Goal: Task Accomplishment & Management: Use online tool/utility

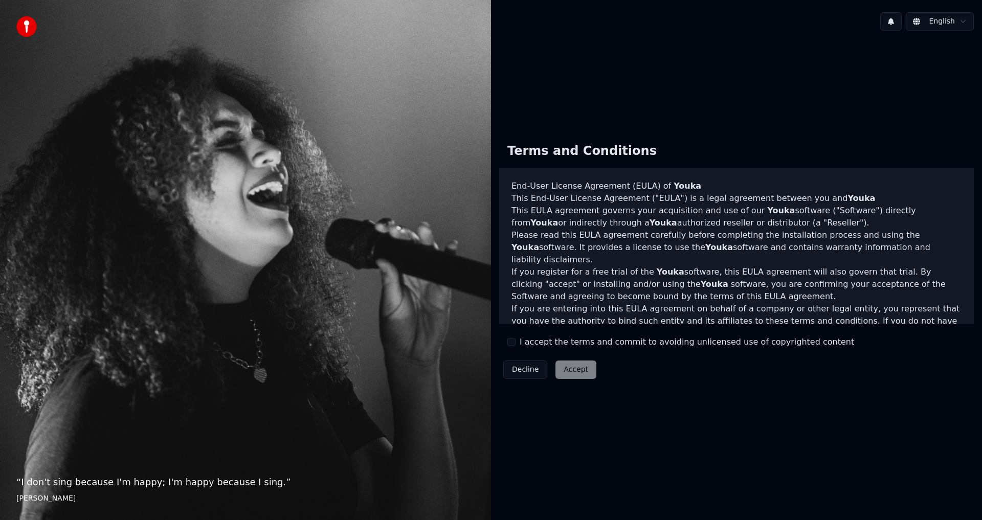
click at [513, 344] on button "I accept the terms and commit to avoiding unlicensed use of copyrighted content" at bounding box center [511, 342] width 8 height 8
click at [570, 365] on button "Accept" at bounding box center [576, 370] width 41 height 18
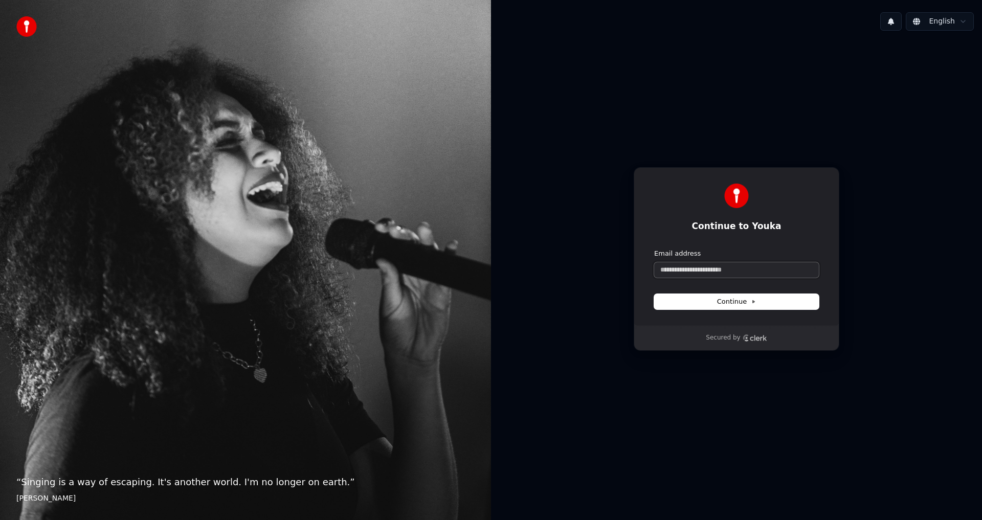
click at [680, 270] on input "Email address" at bounding box center [736, 269] width 165 height 15
click at [699, 271] on input "Email address" at bounding box center [736, 269] width 165 height 15
click at [733, 298] on span "Continue" at bounding box center [736, 301] width 39 height 9
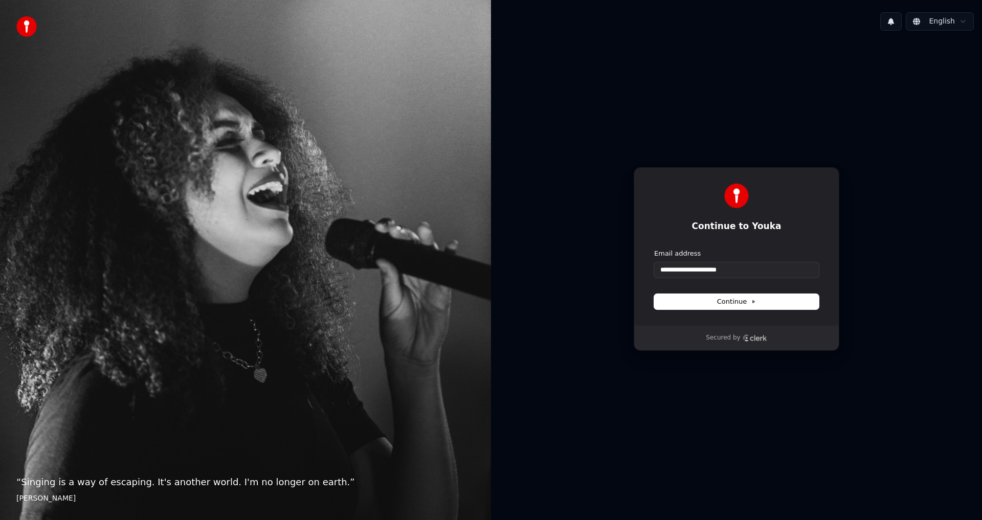
type input "**********"
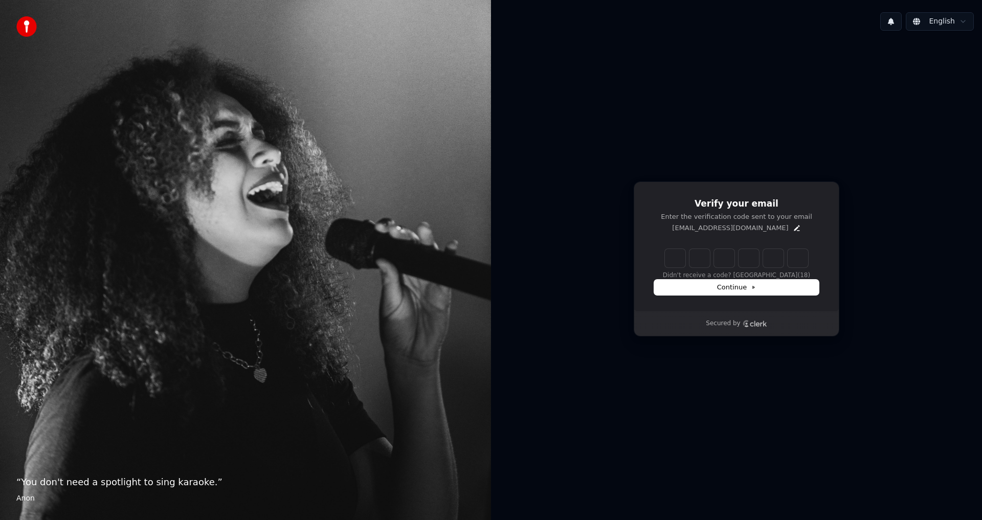
click at [676, 262] on input "Enter verification code" at bounding box center [736, 258] width 143 height 18
type input "******"
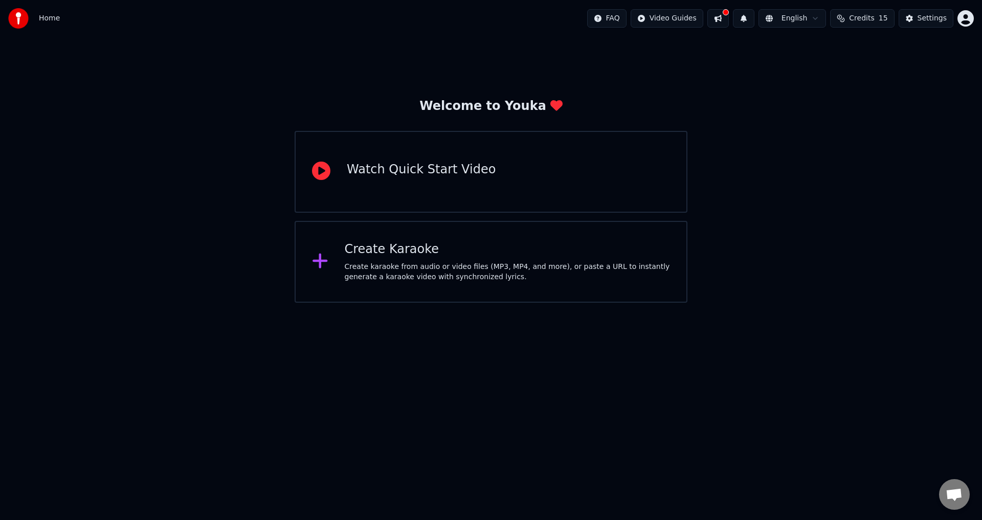
click at [806, 21] on html "Home FAQ Video Guides English Credits 15 Settings Welcome to Youka Watch Quick …" at bounding box center [491, 151] width 982 height 303
click at [444, 187] on div "Watch Quick Start Video" at bounding box center [491, 172] width 393 height 82
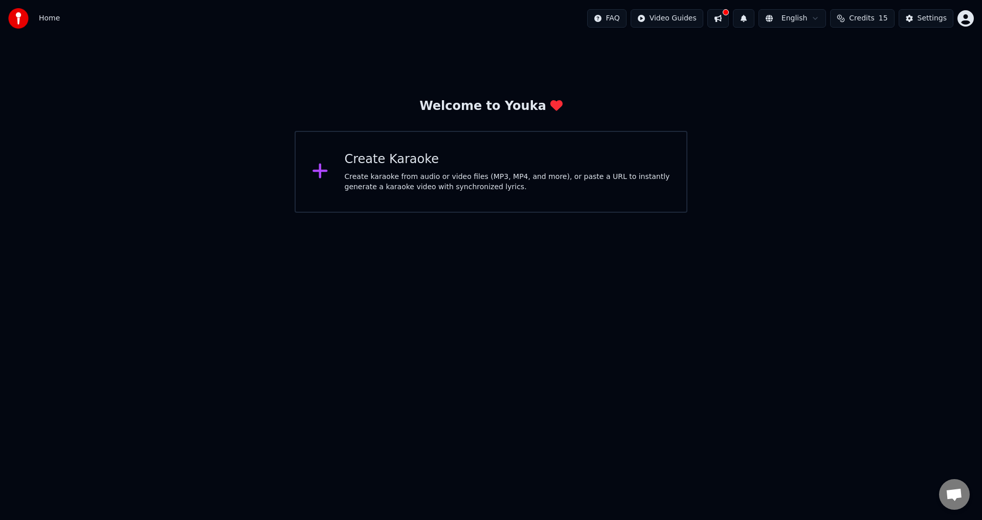
click at [333, 170] on div at bounding box center [324, 172] width 25 height 20
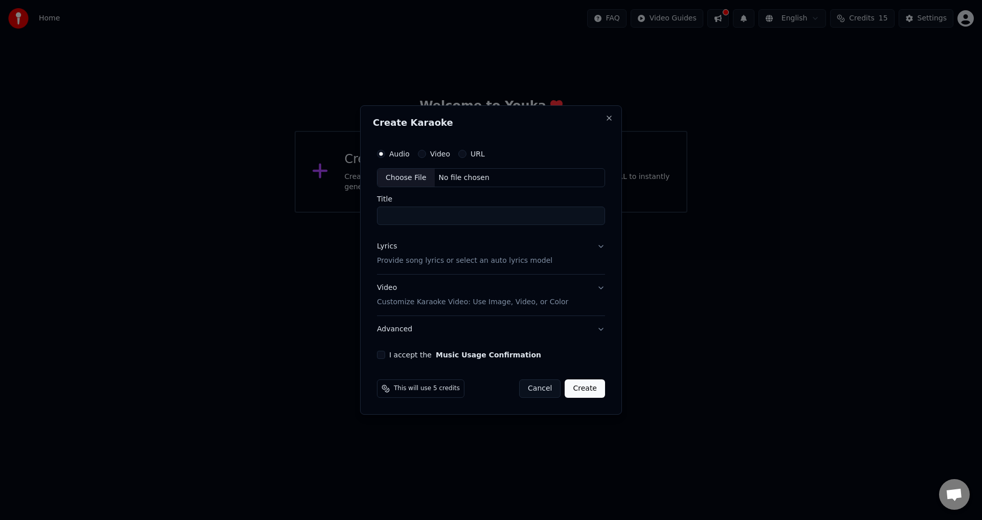
click at [430, 156] on label "Video" at bounding box center [440, 153] width 20 height 7
click at [426, 156] on button "Video" at bounding box center [422, 154] width 8 height 8
click at [422, 213] on input "Title" at bounding box center [491, 216] width 228 height 18
click at [534, 390] on button "Cancel" at bounding box center [539, 389] width 41 height 18
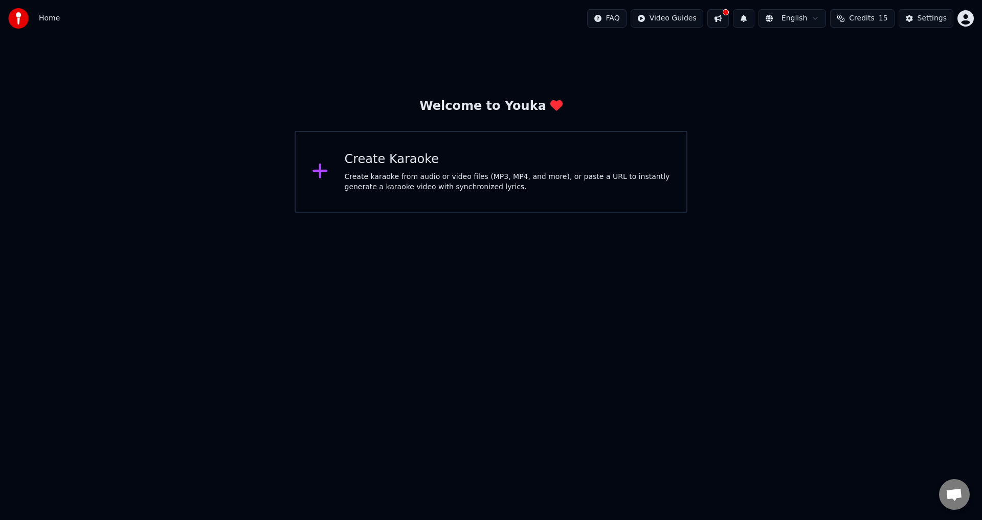
click at [448, 185] on div "Create karaoke from audio or video files (MP3, MP4, and more), or paste a URL t…" at bounding box center [508, 182] width 326 height 20
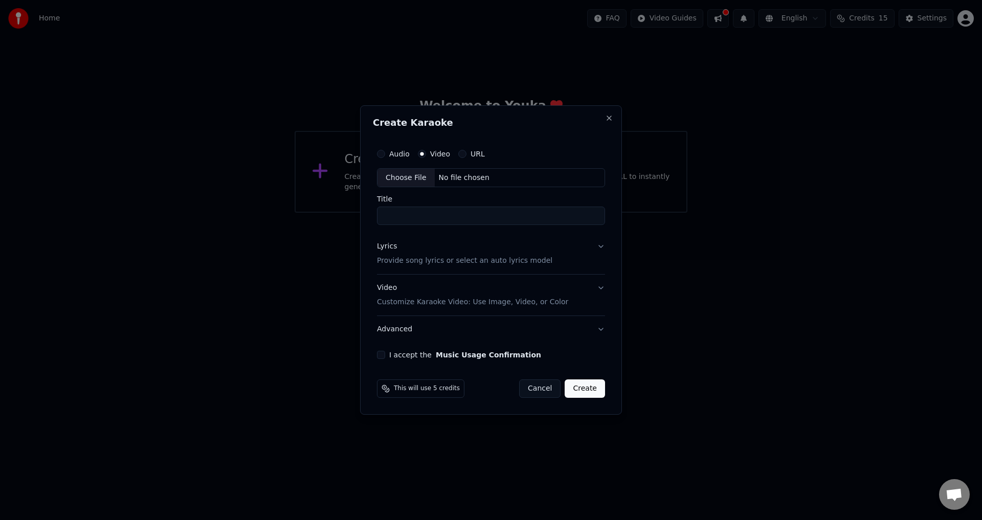
click at [539, 390] on button "Cancel" at bounding box center [539, 389] width 41 height 18
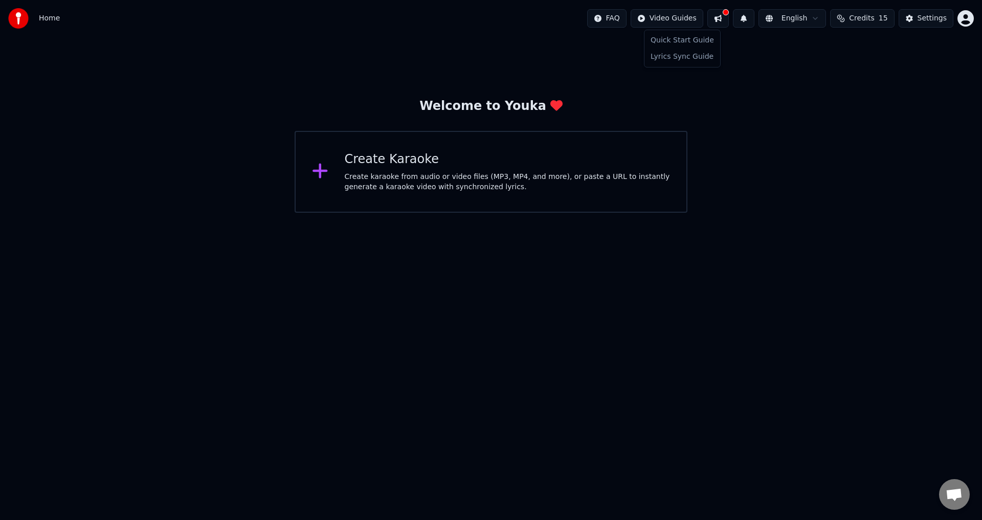
click at [673, 19] on html "Home FAQ Video Guides English Credits 15 Settings Welcome to Youka Create Karao…" at bounding box center [491, 106] width 982 height 213
click at [758, 67] on html "Home FAQ Video Guides English Credits 15 Settings Welcome to Youka Create Karao…" at bounding box center [491, 106] width 982 height 213
click at [728, 19] on button at bounding box center [717, 18] width 21 height 18
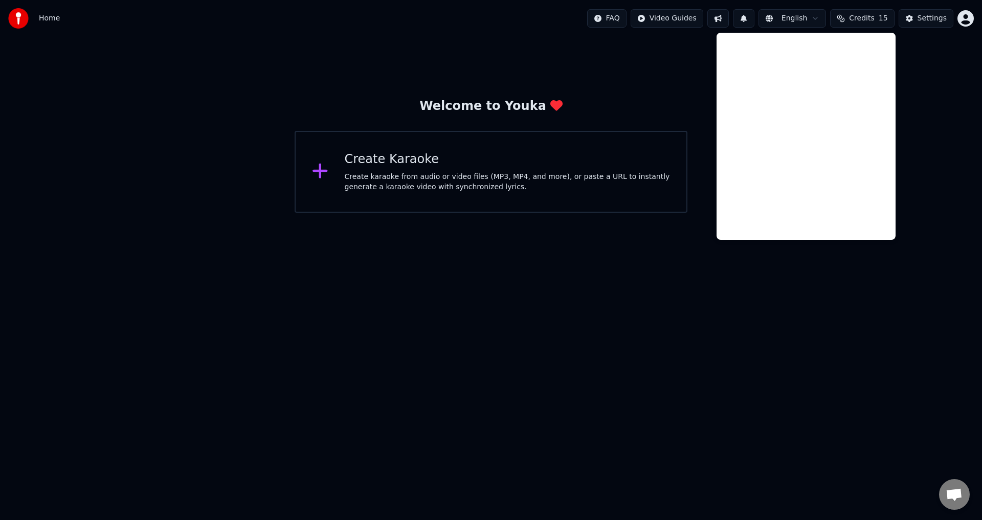
click at [728, 19] on button at bounding box center [717, 18] width 21 height 18
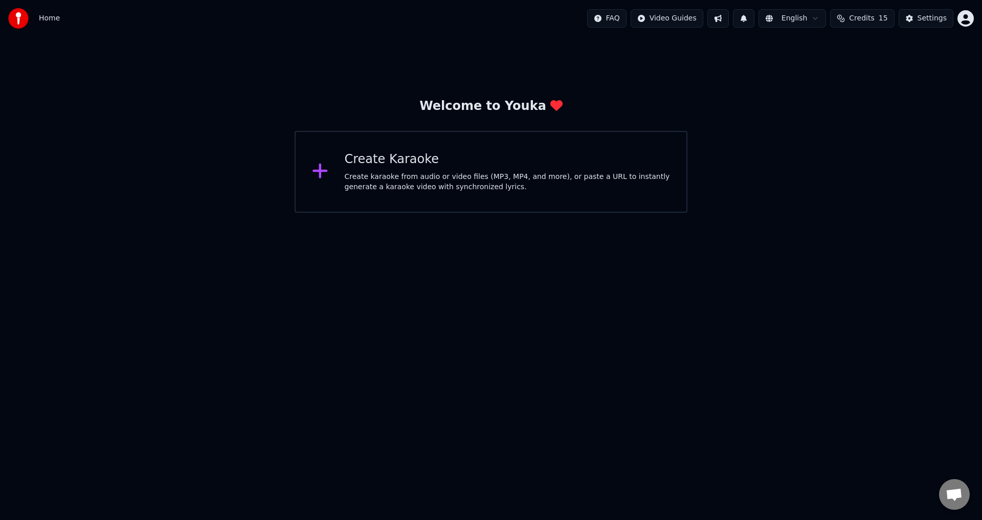
click at [978, 19] on div "Home FAQ Video Guides English Credits 15 Settings" at bounding box center [491, 18] width 982 height 37
click at [970, 20] on html "Home FAQ Video Guides English Credits 15 Settings Welcome to Youka Create Karao…" at bounding box center [491, 106] width 982 height 213
click at [612, 99] on html "Home FAQ Video Guides English Credits 15 Settings Welcome to Youka Create Karao…" at bounding box center [491, 106] width 982 height 213
click at [22, 23] on img at bounding box center [18, 18] width 20 height 20
click at [537, 165] on div "Create Karaoke" at bounding box center [508, 159] width 326 height 16
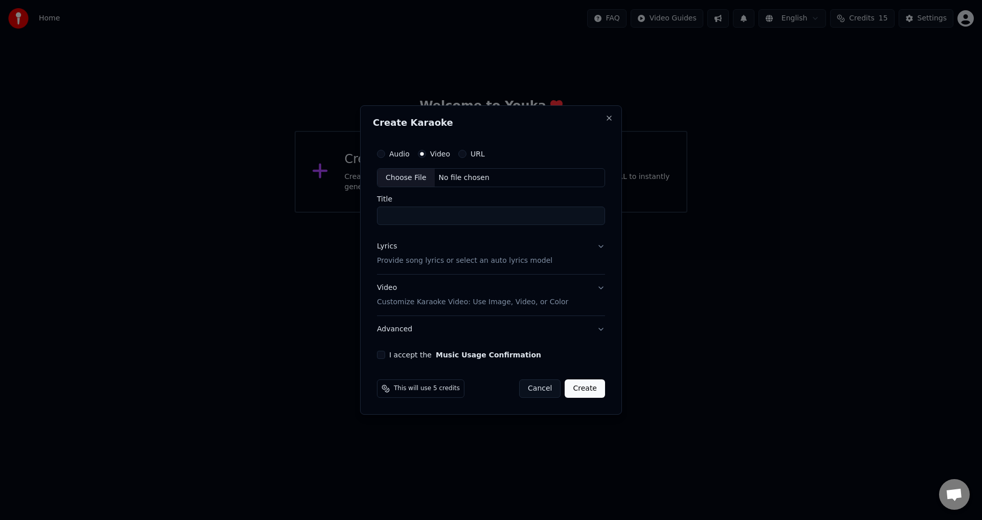
click at [457, 308] on button "Video Customize Karaoke Video: Use Image, Video, or Color" at bounding box center [491, 295] width 228 height 41
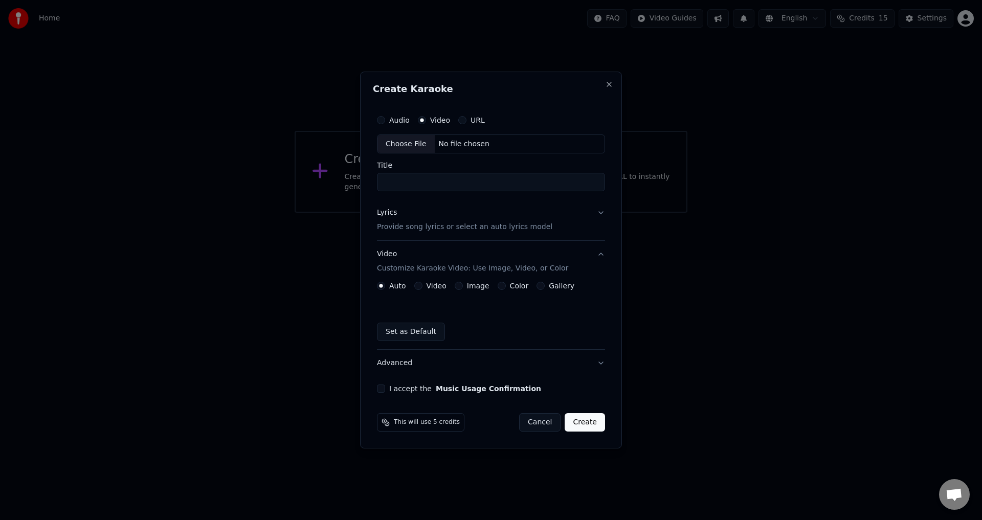
click at [419, 289] on button "Video" at bounding box center [418, 286] width 8 height 8
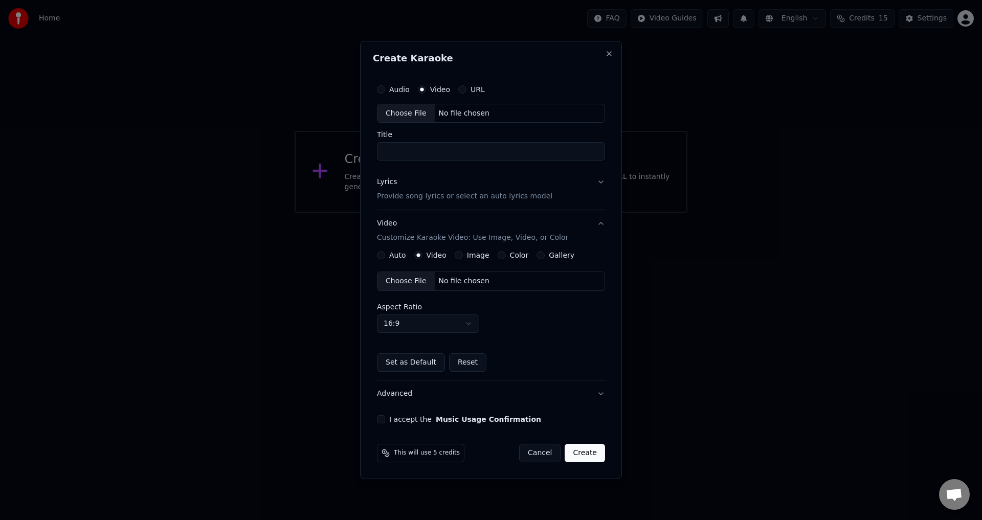
click at [388, 278] on div "Choose File" at bounding box center [406, 281] width 57 height 18
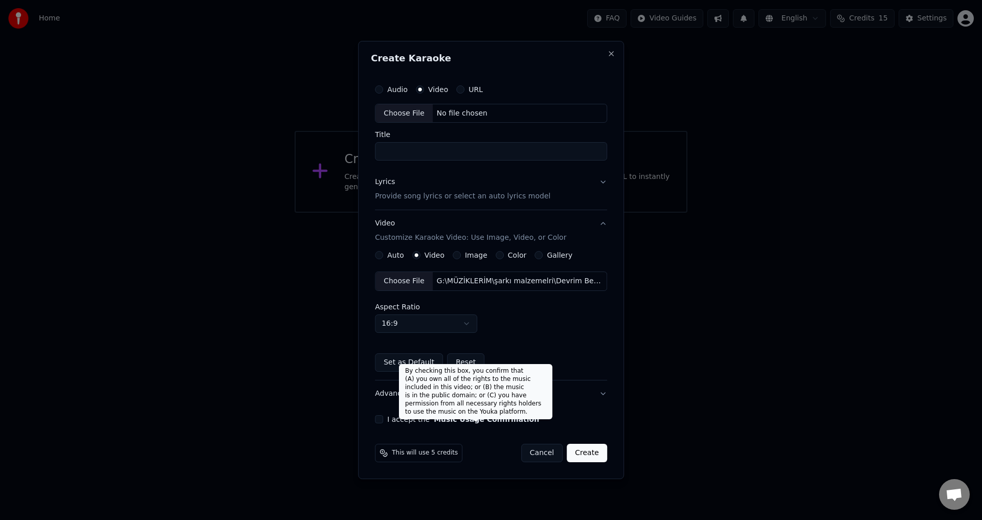
click at [527, 402] on div "By checking this box, you confirm that (A) you own all of the rights to the mus…" at bounding box center [475, 391] width 153 height 55
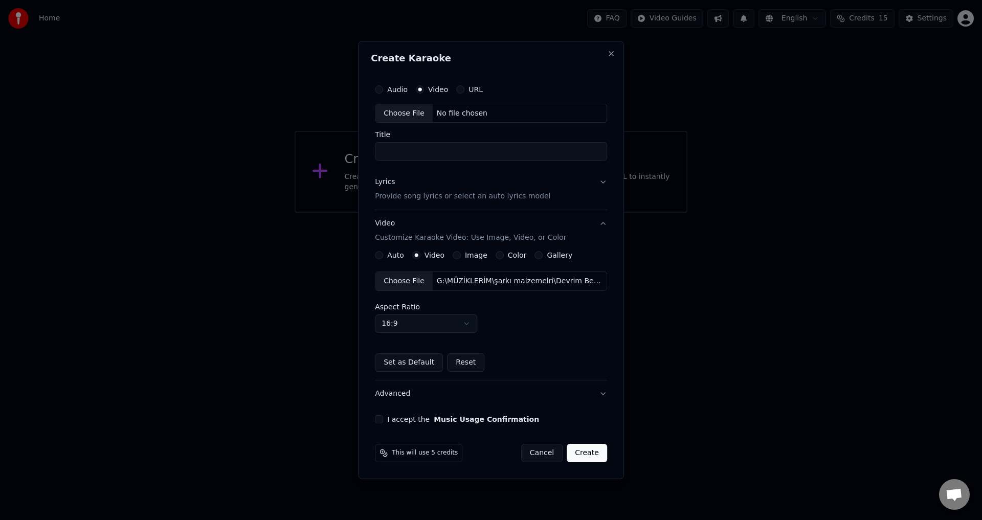
click at [601, 396] on button "Advanced" at bounding box center [491, 394] width 232 height 27
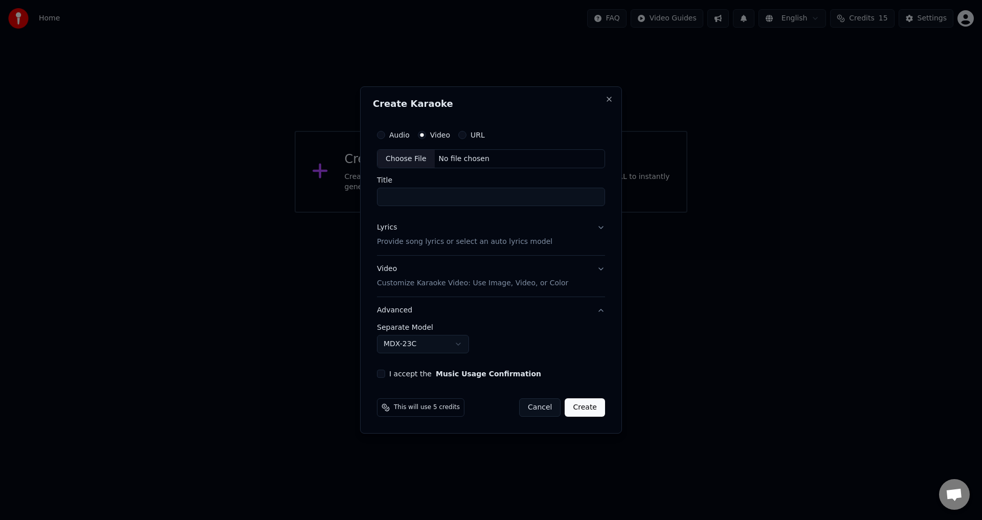
click at [455, 213] on body "**********" at bounding box center [491, 106] width 982 height 213
click at [586, 213] on body "**********" at bounding box center [491, 106] width 982 height 213
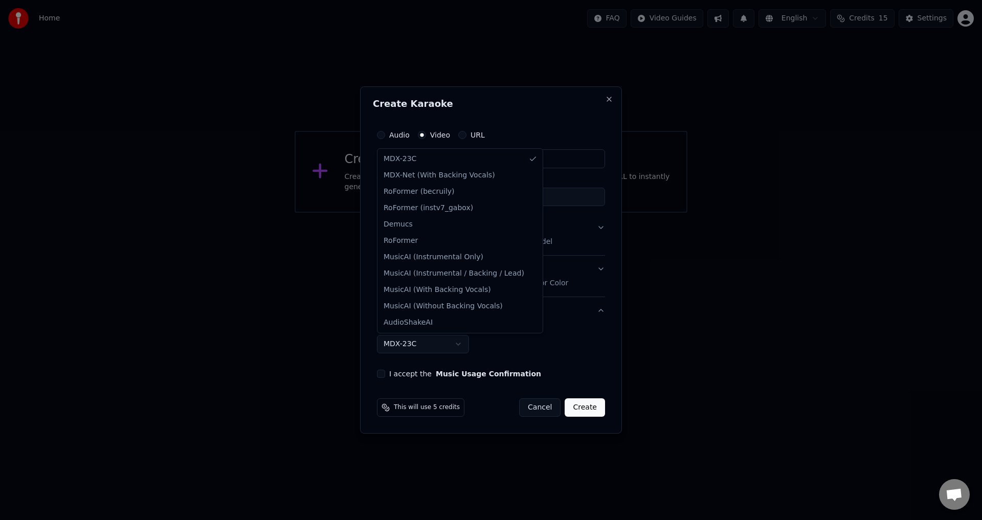
click at [450, 213] on body "**********" at bounding box center [491, 106] width 982 height 213
click at [547, 213] on body "**********" at bounding box center [491, 106] width 982 height 213
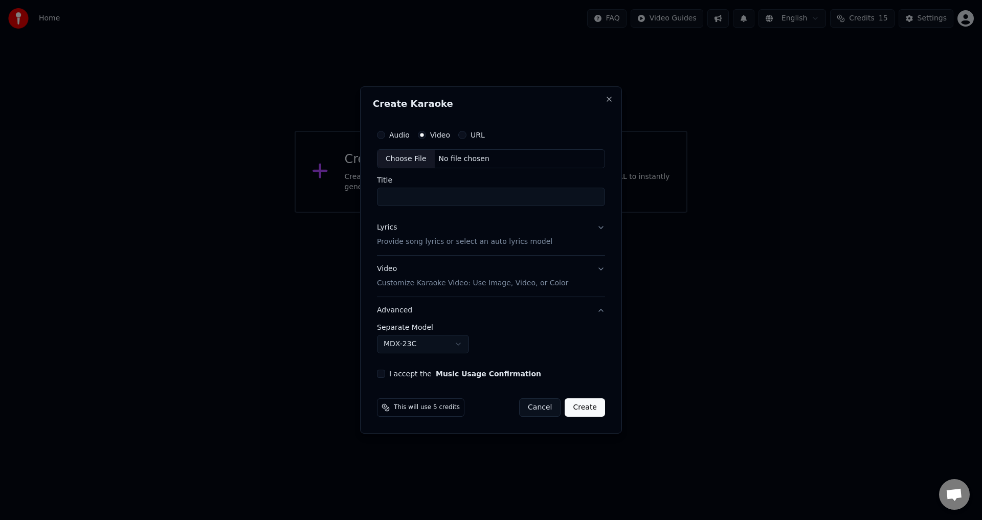
click at [383, 374] on button "I accept the Music Usage Confirmation" at bounding box center [381, 374] width 8 height 8
click at [427, 192] on input "Title" at bounding box center [491, 197] width 228 height 18
click at [433, 197] on input "Title" at bounding box center [491, 197] width 228 height 18
type input "**********"
click at [519, 240] on p "Provide song lyrics or select an auto lyrics model" at bounding box center [464, 242] width 175 height 10
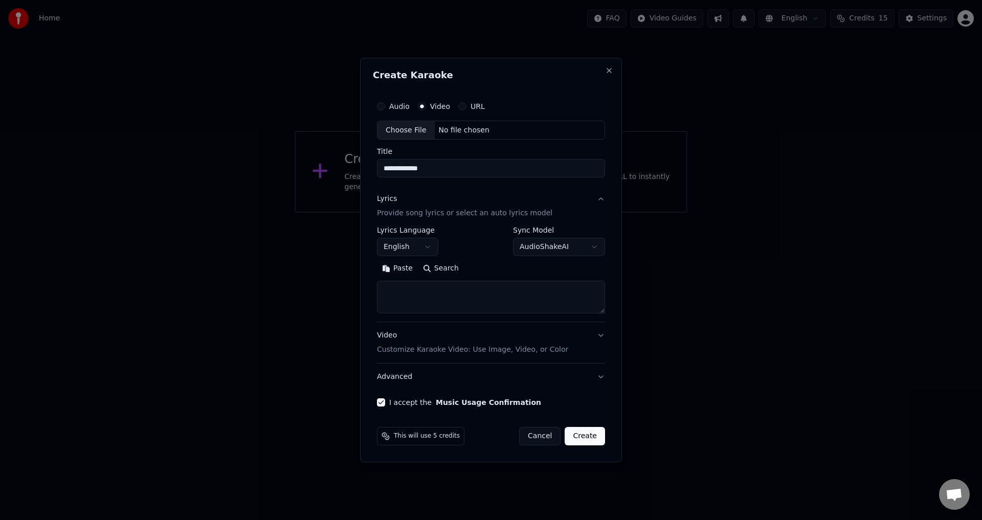
click at [418, 246] on button "English" at bounding box center [407, 247] width 61 height 18
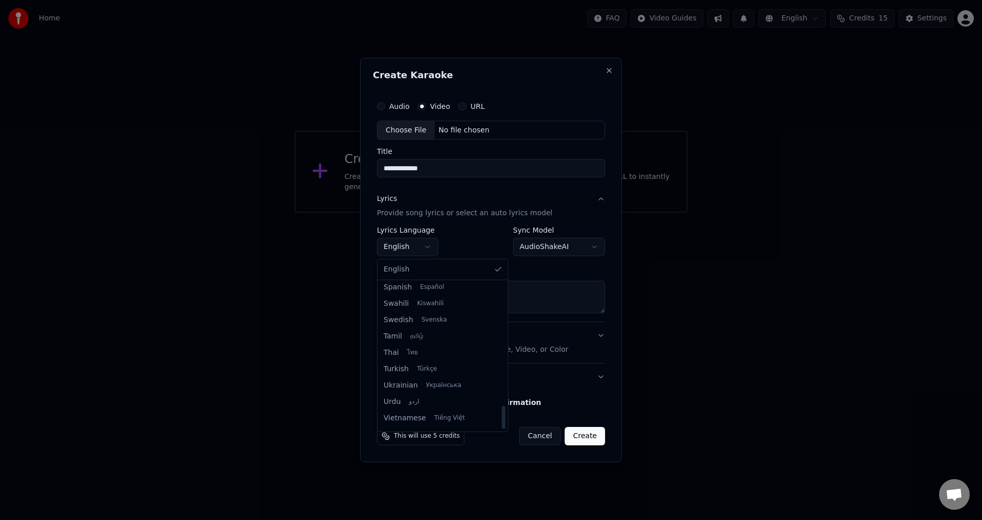
scroll to position [785, 0]
select select "**"
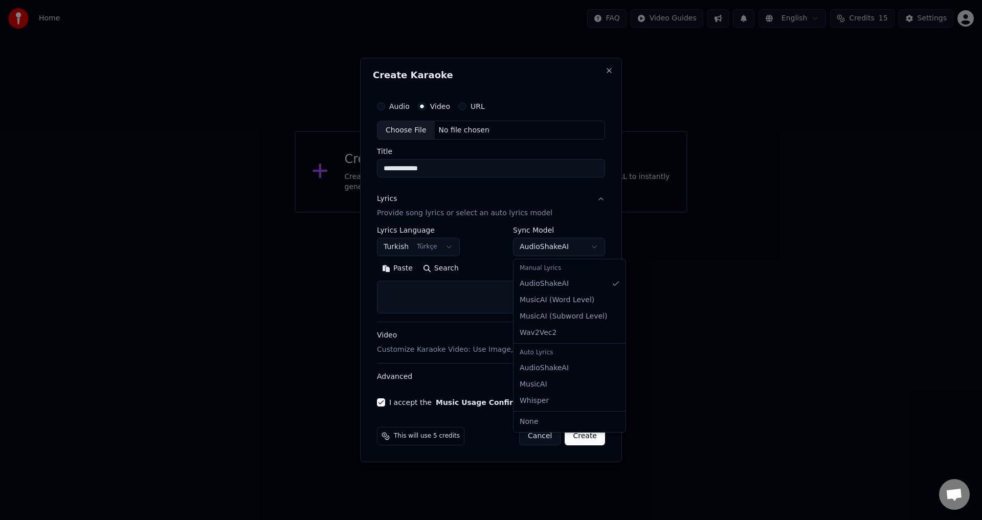
click at [581, 213] on body "**********" at bounding box center [491, 106] width 982 height 213
click at [572, 213] on body "**********" at bounding box center [491, 106] width 982 height 213
click at [467, 291] on textarea at bounding box center [491, 297] width 228 height 33
click at [434, 289] on textarea at bounding box center [491, 297] width 228 height 33
paste textarea "**********"
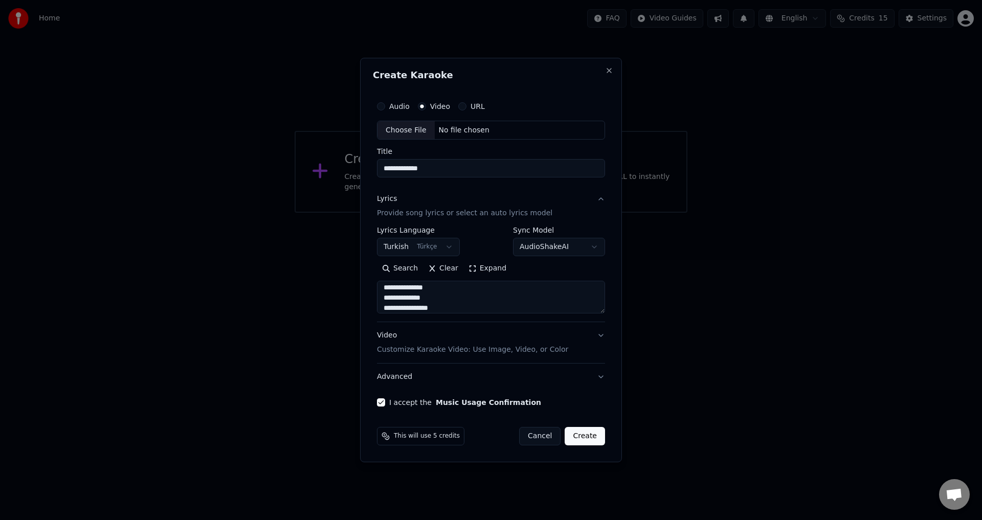
scroll to position [0, 0]
click at [430, 290] on textarea "**********" at bounding box center [491, 297] width 228 height 33
click at [399, 289] on textarea "**********" at bounding box center [491, 297] width 228 height 33
drag, startPoint x: 407, startPoint y: 309, endPoint x: 425, endPoint y: 324, distance: 24.0
click at [407, 309] on textarea "**********" at bounding box center [491, 297] width 228 height 33
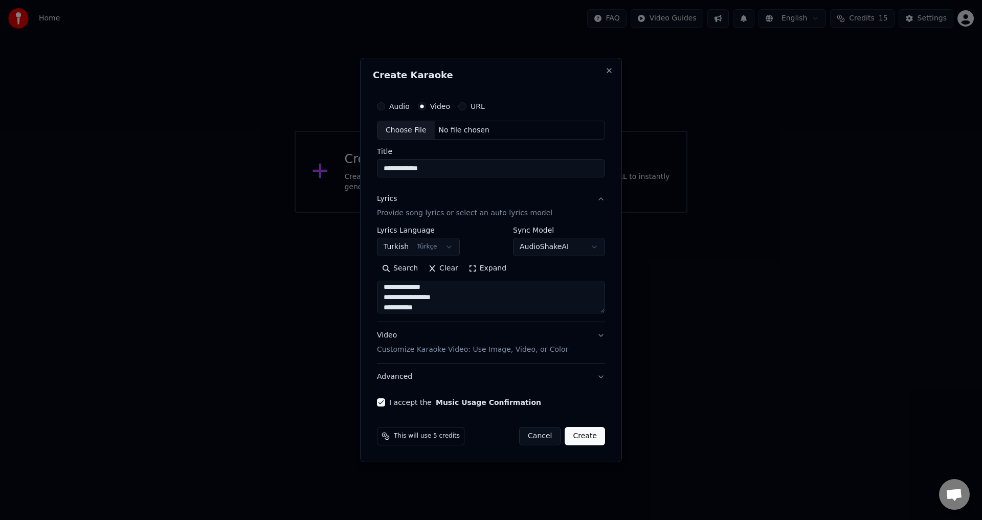
scroll to position [228, 0]
type textarea "**********"
drag, startPoint x: 586, startPoint y: 437, endPoint x: 568, endPoint y: 426, distance: 20.4
click at [585, 437] on button "Create" at bounding box center [585, 436] width 40 height 18
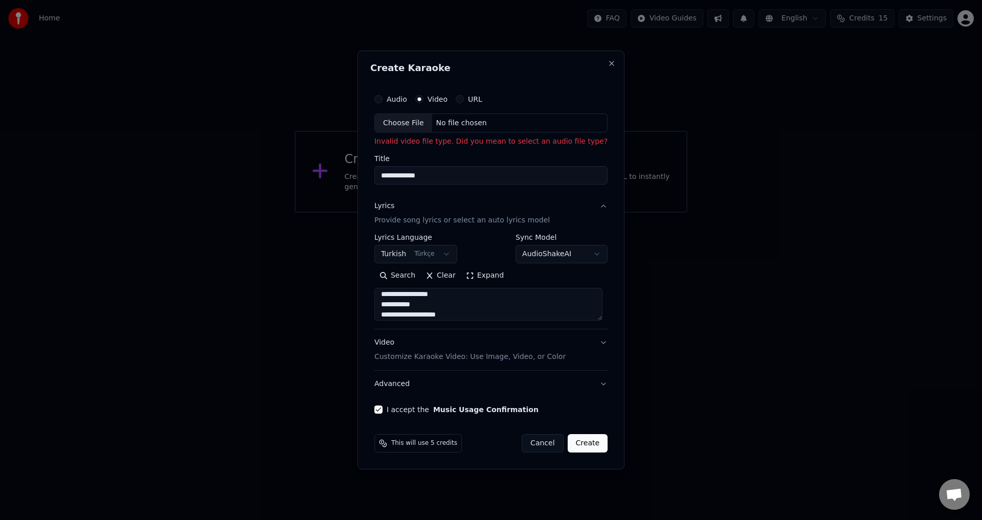
click at [493, 128] on div "Choose File No file chosen" at bounding box center [490, 123] width 233 height 19
type input "**********"
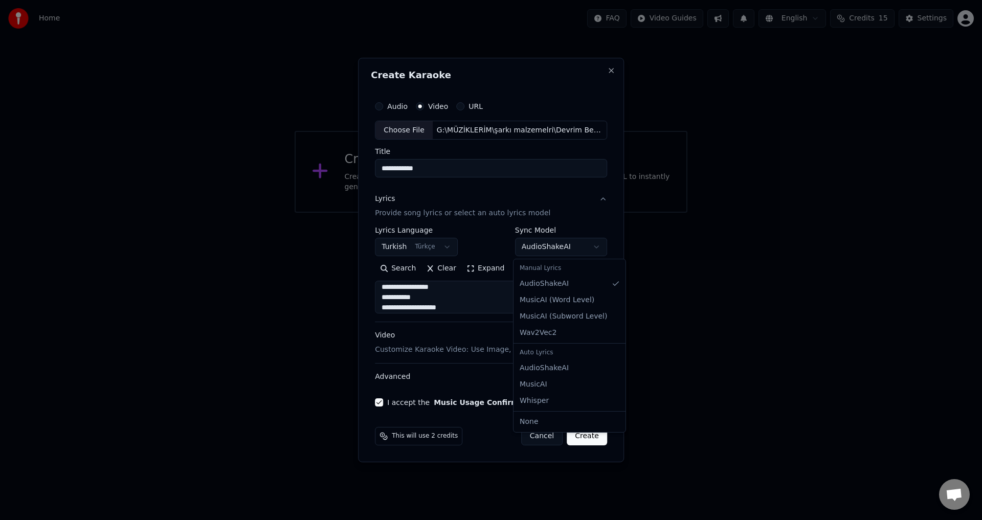
click at [591, 213] on body "**********" at bounding box center [491, 106] width 982 height 213
click at [584, 434] on button "Create" at bounding box center [587, 436] width 40 height 18
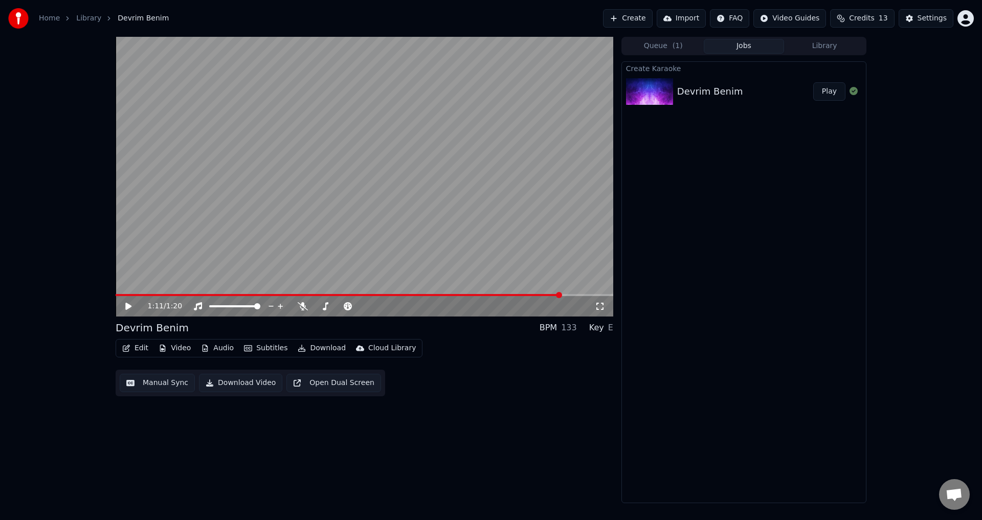
drag, startPoint x: 326, startPoint y: 104, endPoint x: 319, endPoint y: 223, distance: 119.4
click at [331, 183] on video at bounding box center [365, 177] width 498 height 280
click at [383, 309] on span at bounding box center [383, 306] width 6 height 6
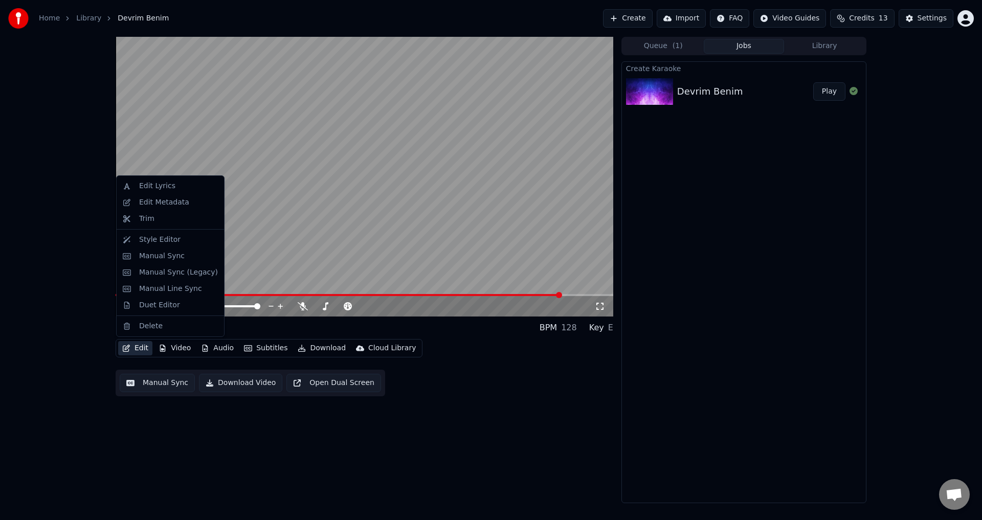
click at [137, 347] on button "Edit" at bounding box center [135, 348] width 34 height 14
click at [169, 188] on div "Edit Lyrics" at bounding box center [157, 186] width 36 height 10
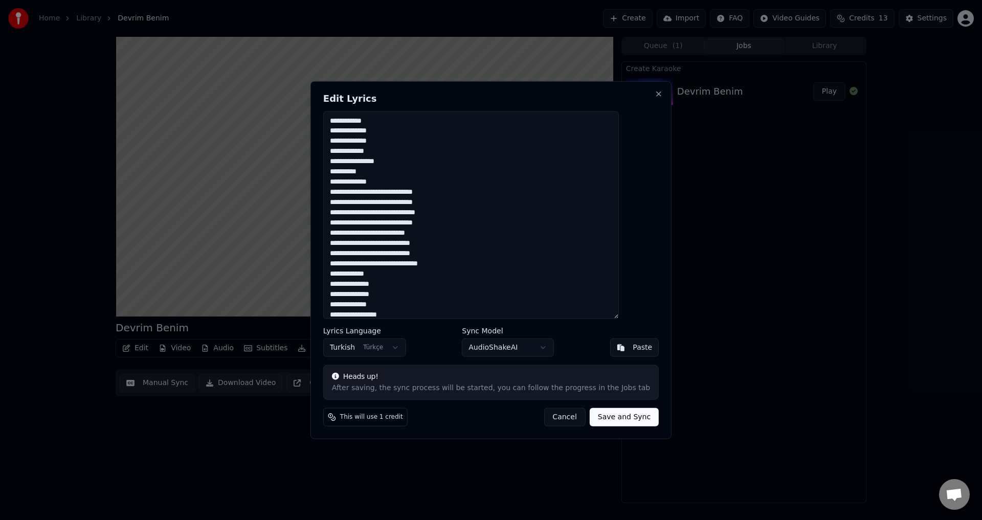
click at [551, 416] on button "Cancel" at bounding box center [564, 417] width 41 height 18
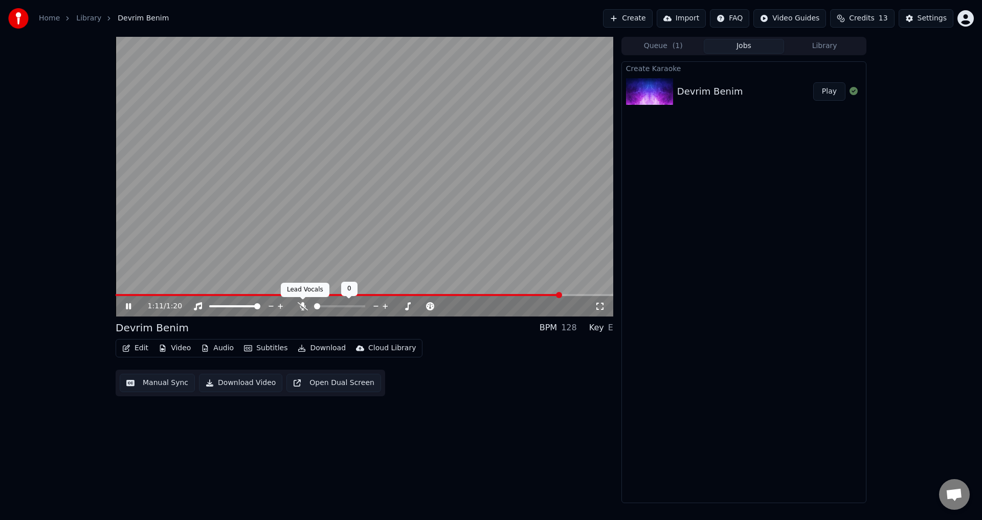
click at [304, 306] on icon at bounding box center [303, 306] width 10 height 8
click at [302, 306] on icon at bounding box center [303, 306] width 10 height 8
click at [260, 309] on span at bounding box center [257, 306] width 6 height 6
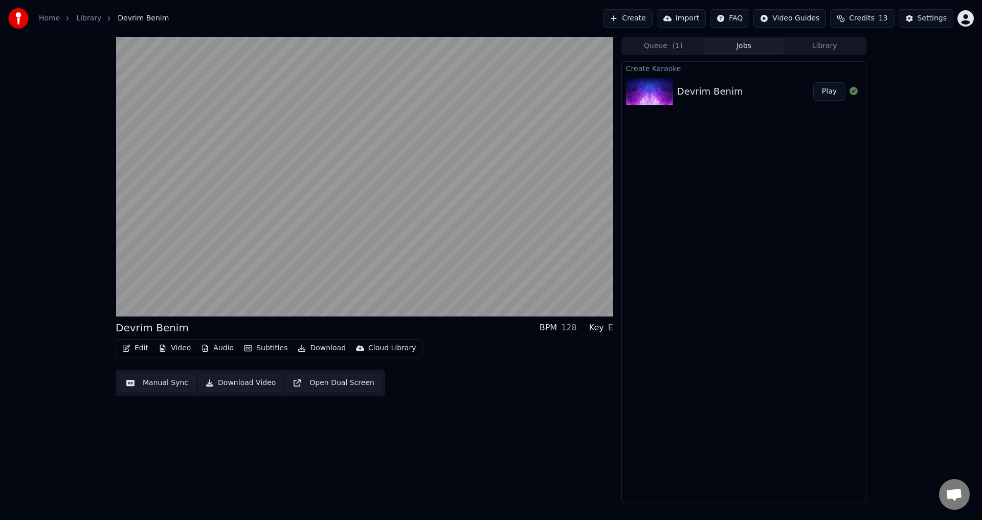
click at [557, 329] on div "BPM" at bounding box center [548, 328] width 17 height 12
click at [572, 329] on div "128" at bounding box center [569, 328] width 16 height 12
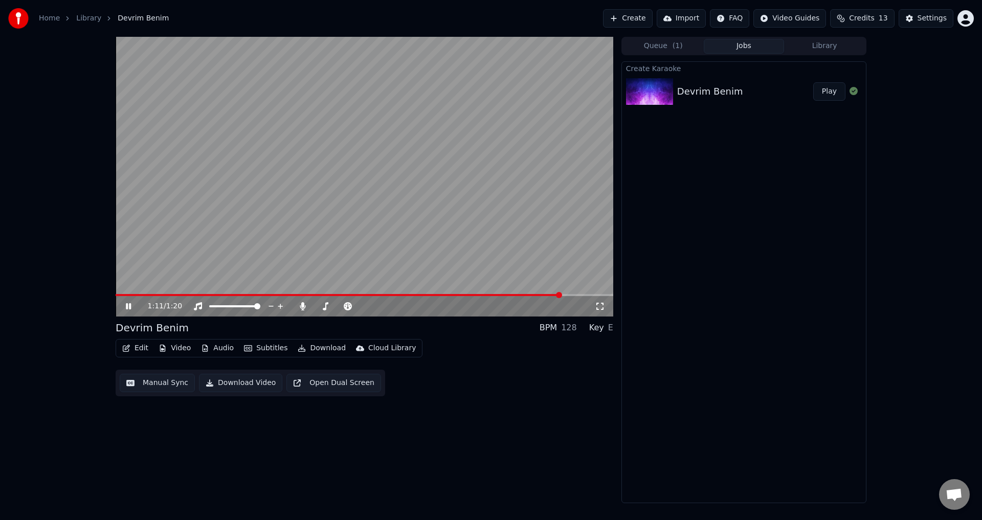
click at [255, 348] on button "Subtitles" at bounding box center [266, 348] width 52 height 14
click at [82, 394] on div "1:11 / 1:20 Devrim Benim BPM 128 Key E Edit Video Audio Subtitles Download Clou…" at bounding box center [491, 270] width 982 height 467
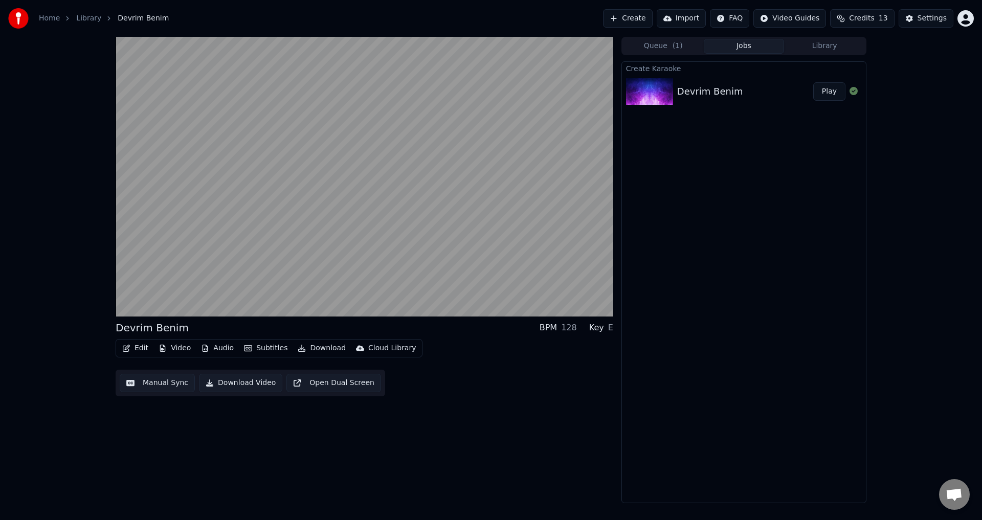
click at [179, 350] on button "Video" at bounding box center [174, 348] width 40 height 14
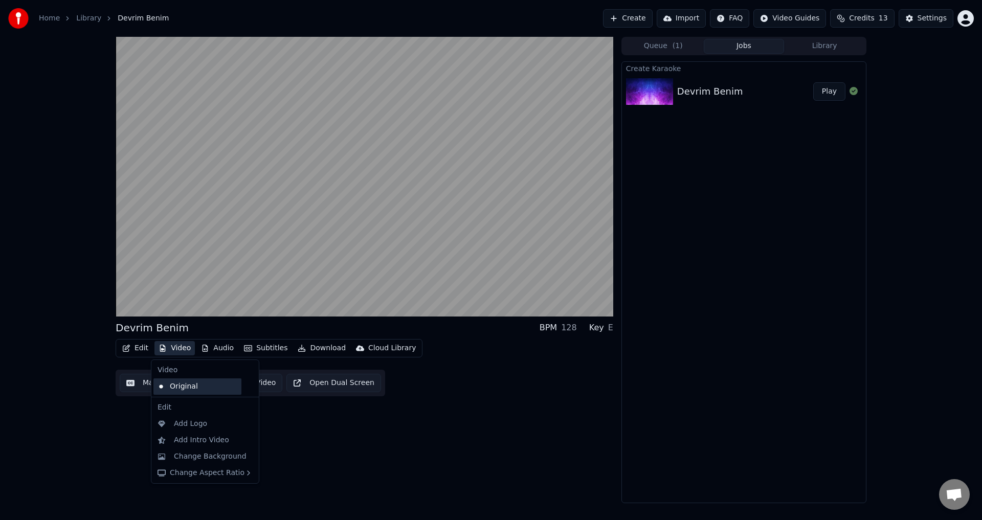
click at [192, 388] on div "Original" at bounding box center [197, 387] width 88 height 16
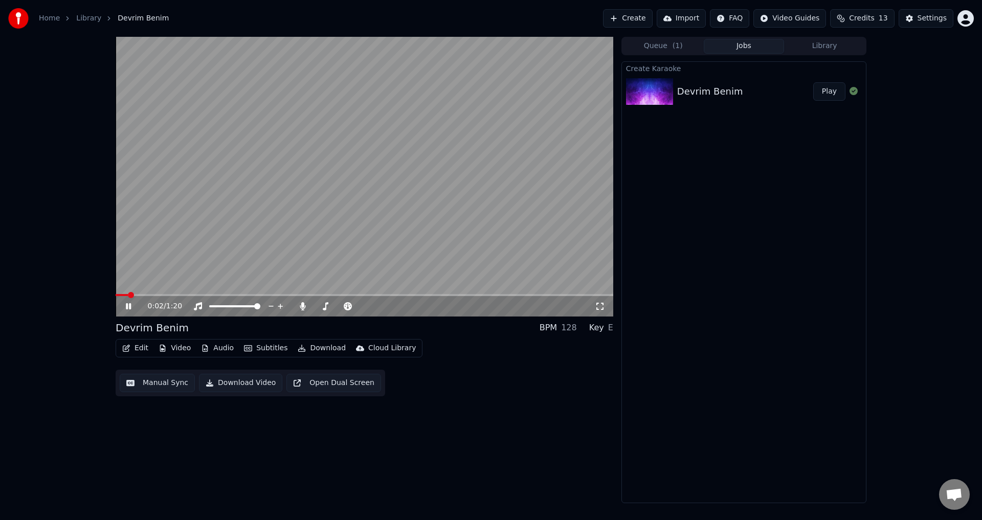
click at [128, 292] on span at bounding box center [131, 295] width 6 height 6
click at [272, 307] on icon at bounding box center [272, 306] width 10 height 10
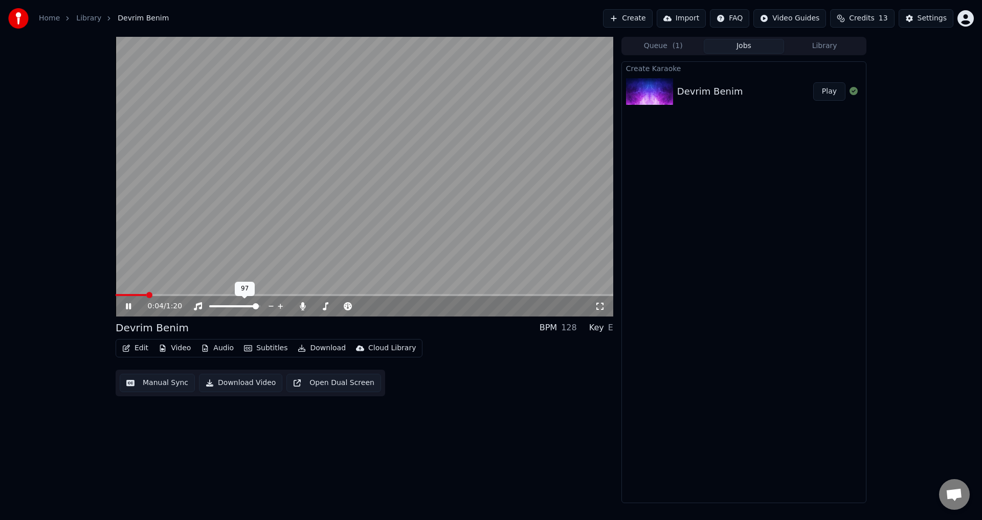
click at [272, 307] on icon at bounding box center [272, 306] width 10 height 10
click at [232, 307] on span at bounding box center [232, 306] width 6 height 6
click at [41, 259] on div "0:05 / 1:20 Devrim Benim BPM 128 Key E Edit Video Audio Subtitles Download Clou…" at bounding box center [491, 270] width 982 height 467
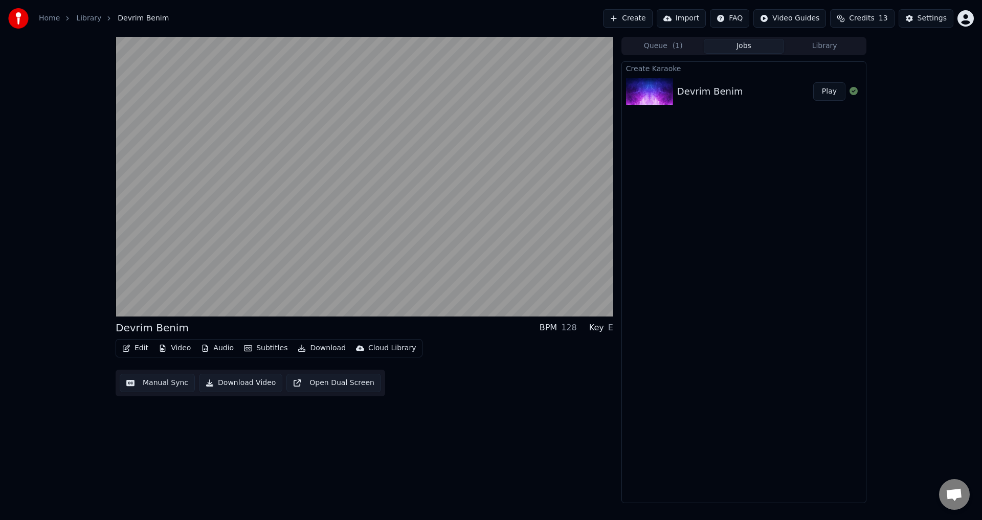
click at [483, 407] on div "Devrim Benim BPM 128 Key E Edit Video Audio Subtitles Download Cloud Library Ma…" at bounding box center [365, 270] width 498 height 467
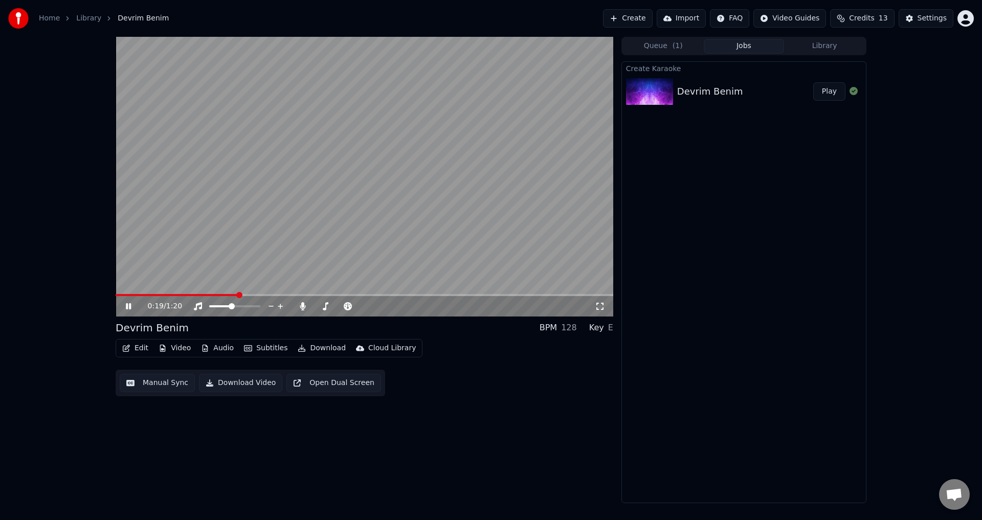
click at [135, 352] on button "Edit" at bounding box center [135, 348] width 34 height 14
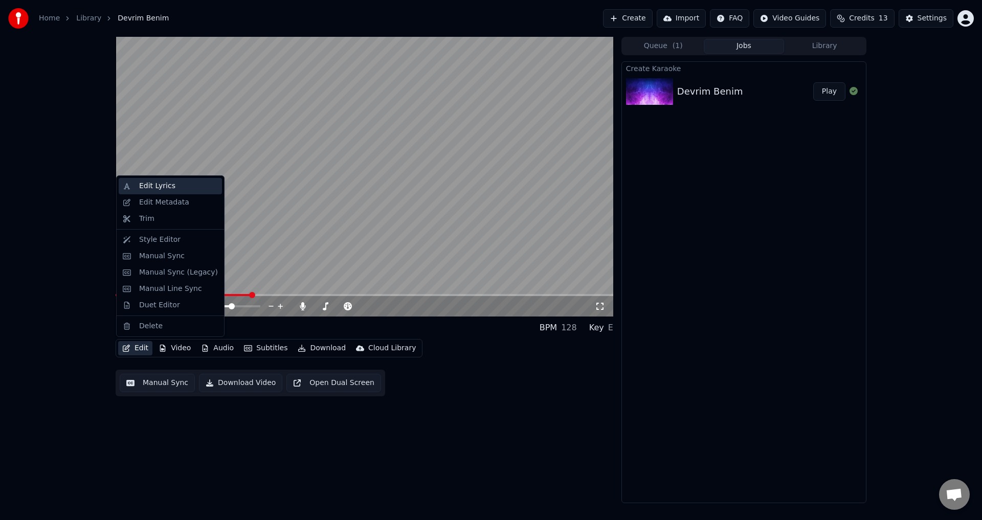
click at [163, 187] on div "Edit Lyrics" at bounding box center [157, 186] width 36 height 10
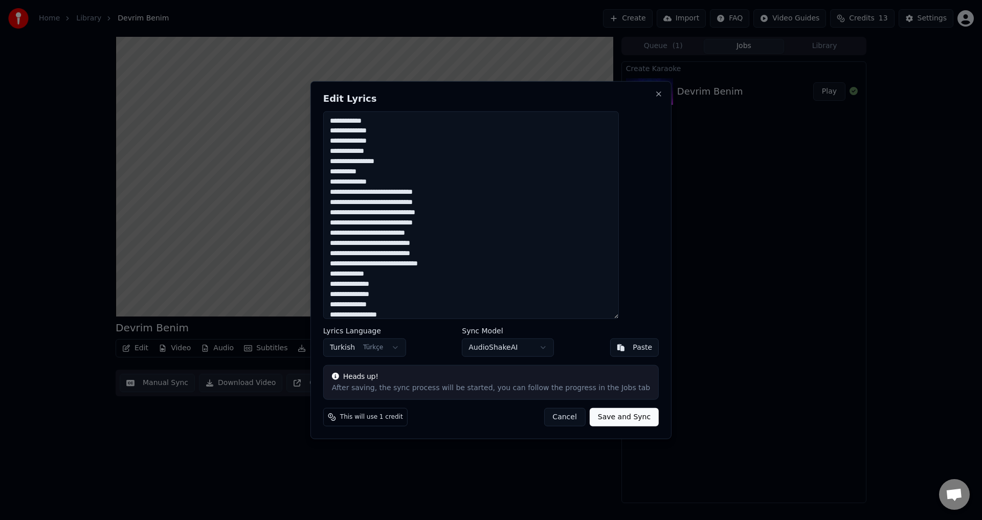
click at [544, 419] on button "Cancel" at bounding box center [564, 417] width 41 height 18
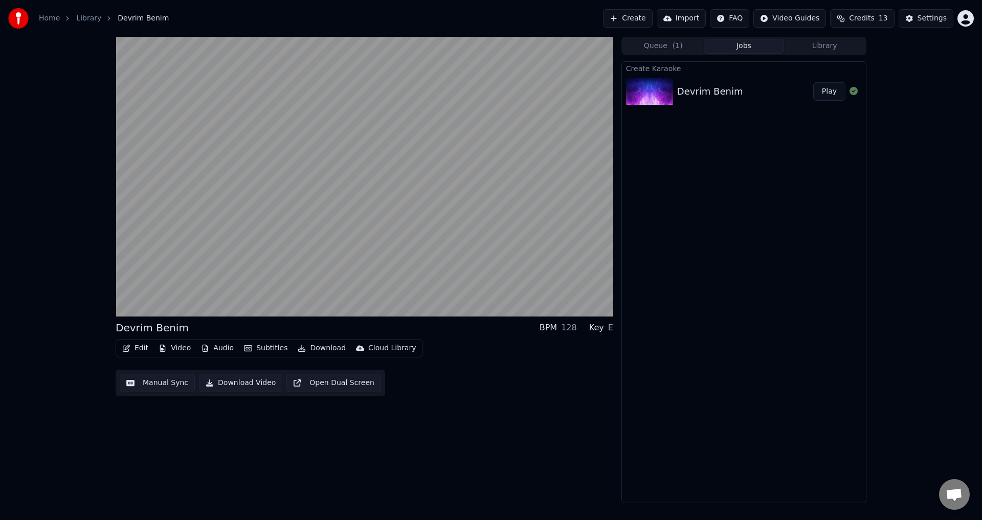
click at [137, 349] on button "Edit" at bounding box center [135, 348] width 34 height 14
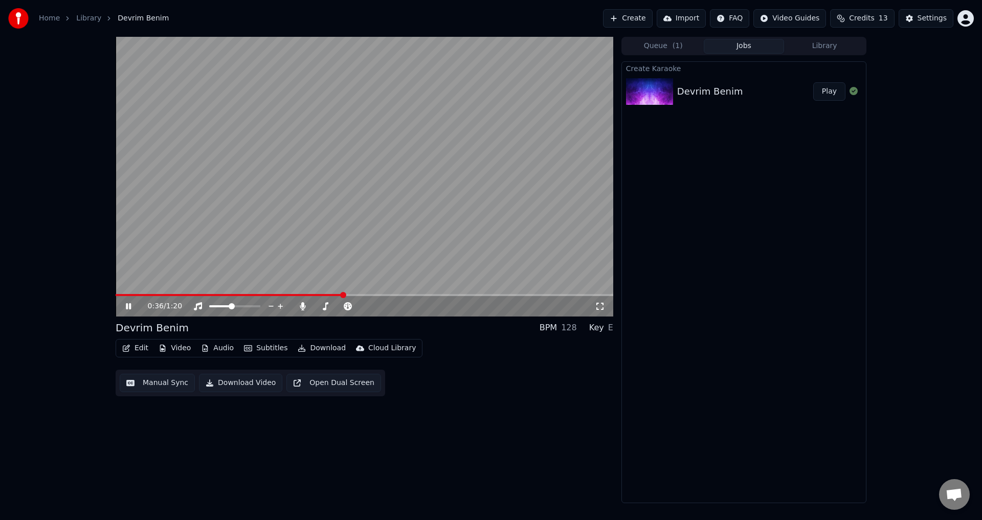
click at [695, 235] on div "Create Karaoke Devrim Benim Play" at bounding box center [744, 282] width 245 height 442
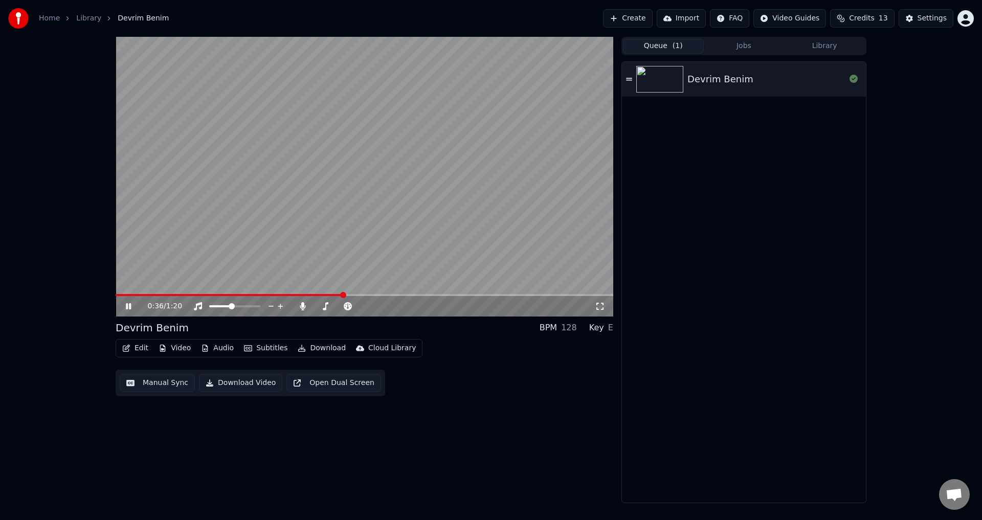
click at [656, 52] on button "Queue ( 1 )" at bounding box center [663, 46] width 81 height 15
click at [256, 350] on button "Subtitles" at bounding box center [266, 348] width 52 height 14
click at [260, 350] on button "Subtitles" at bounding box center [266, 348] width 52 height 14
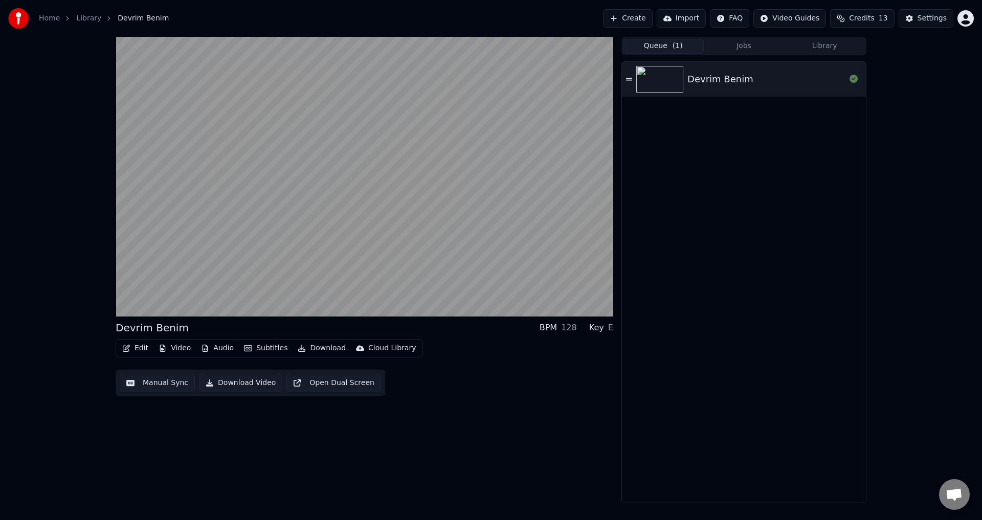
click at [260, 350] on button "Subtitles" at bounding box center [266, 348] width 52 height 14
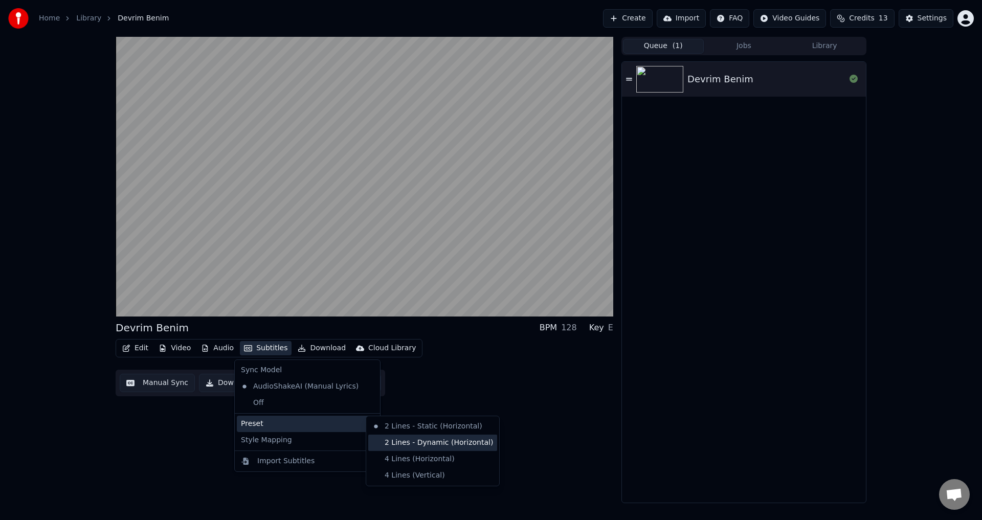
click at [392, 440] on div "2 Lines - Dynamic (Horizontal)" at bounding box center [432, 443] width 129 height 16
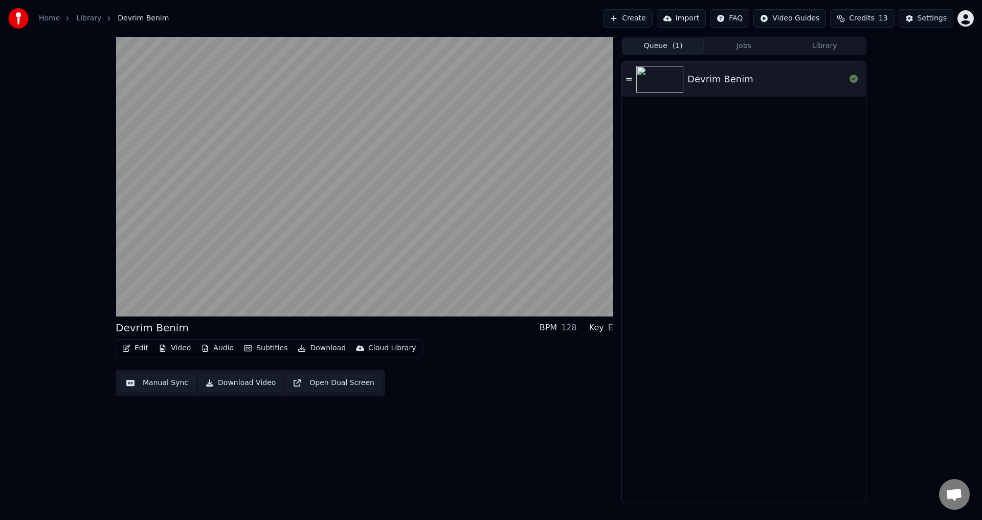
click at [267, 348] on button "Subtitles" at bounding box center [266, 348] width 52 height 14
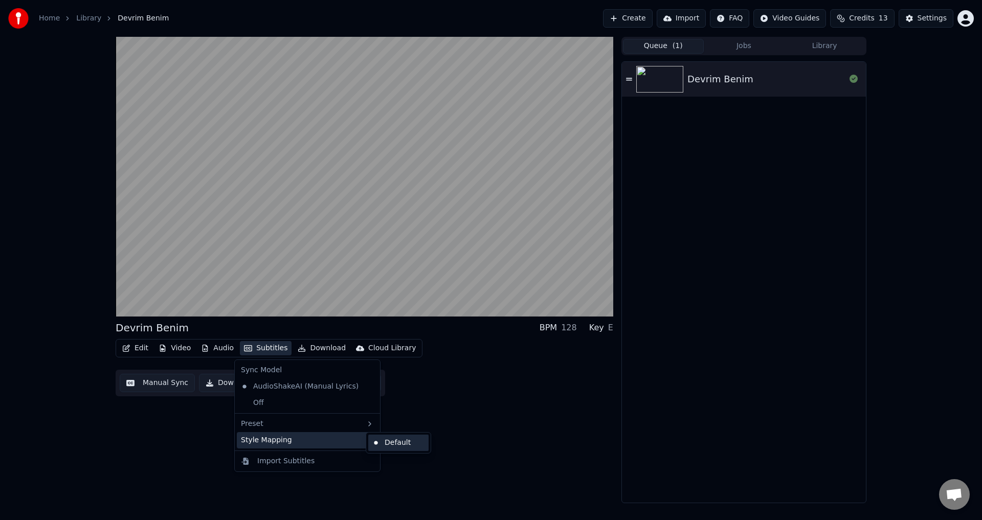
click at [394, 446] on div "Default" at bounding box center [398, 443] width 60 height 16
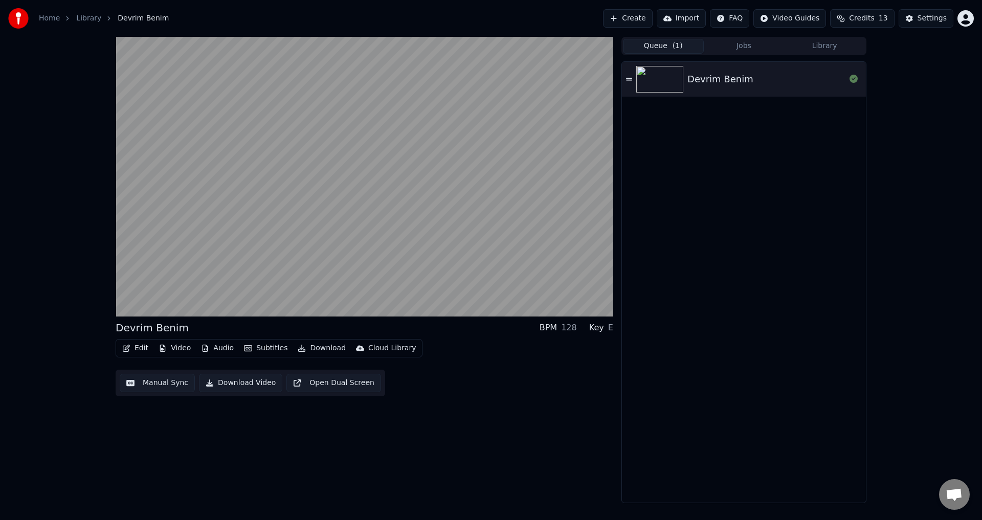
click at [264, 348] on button "Subtitles" at bounding box center [266, 348] width 52 height 14
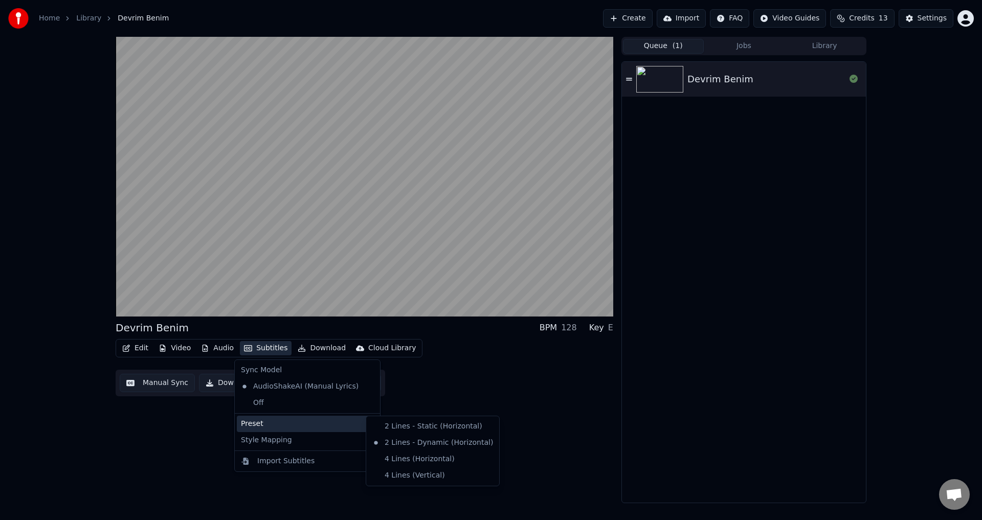
click at [304, 425] on div "Preset" at bounding box center [307, 424] width 141 height 16
click at [413, 460] on div "4 Lines (Horizontal)" at bounding box center [432, 459] width 129 height 16
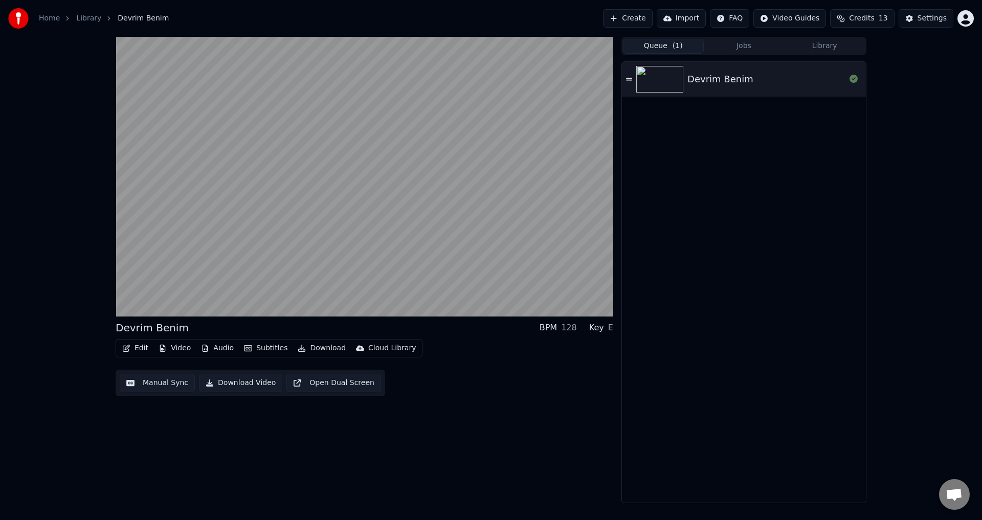
click at [267, 345] on button "Subtitles" at bounding box center [266, 348] width 52 height 14
click at [263, 348] on button "Subtitles" at bounding box center [266, 348] width 52 height 14
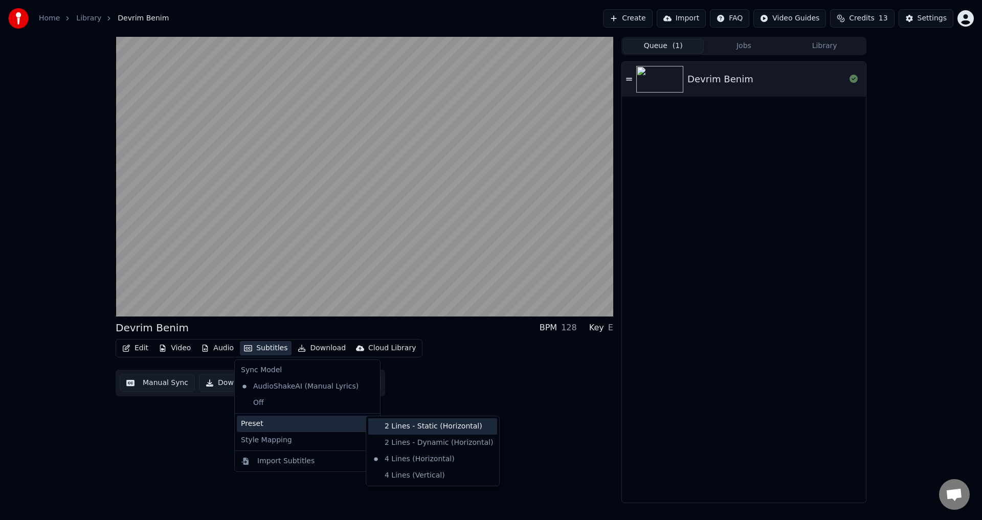
click at [393, 429] on div "2 Lines - Static (Horizontal)" at bounding box center [432, 426] width 129 height 16
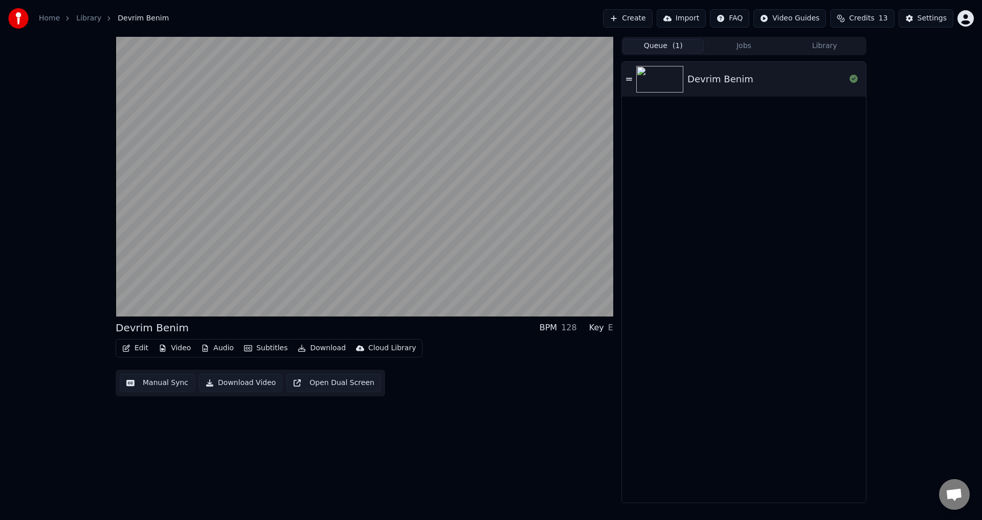
click at [211, 348] on button "Audio" at bounding box center [217, 348] width 41 height 14
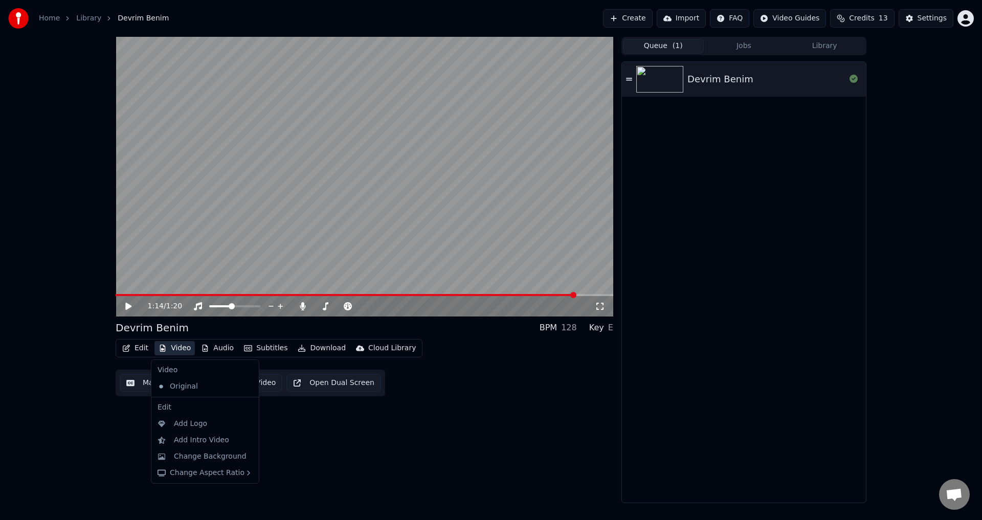
click at [172, 349] on button "Video" at bounding box center [174, 348] width 40 height 14
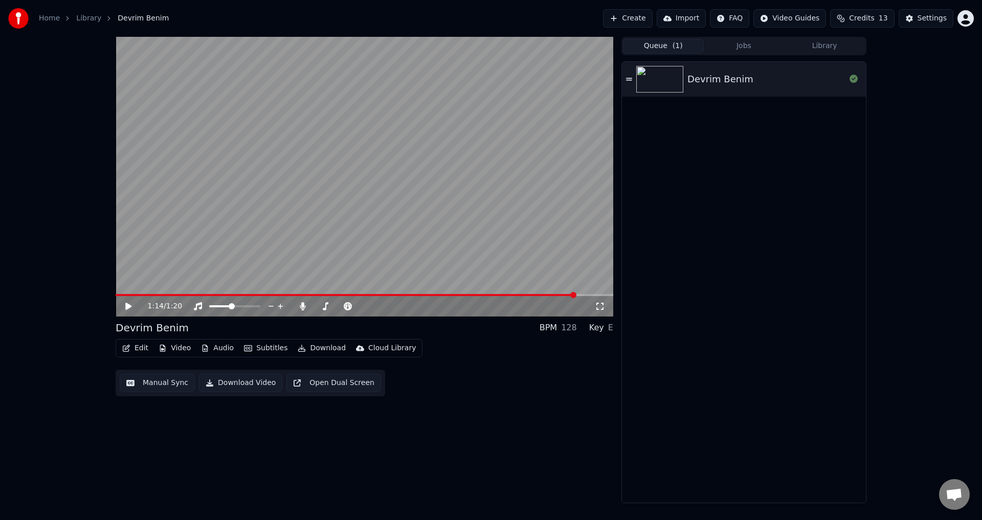
click at [172, 349] on button "Video" at bounding box center [174, 348] width 40 height 14
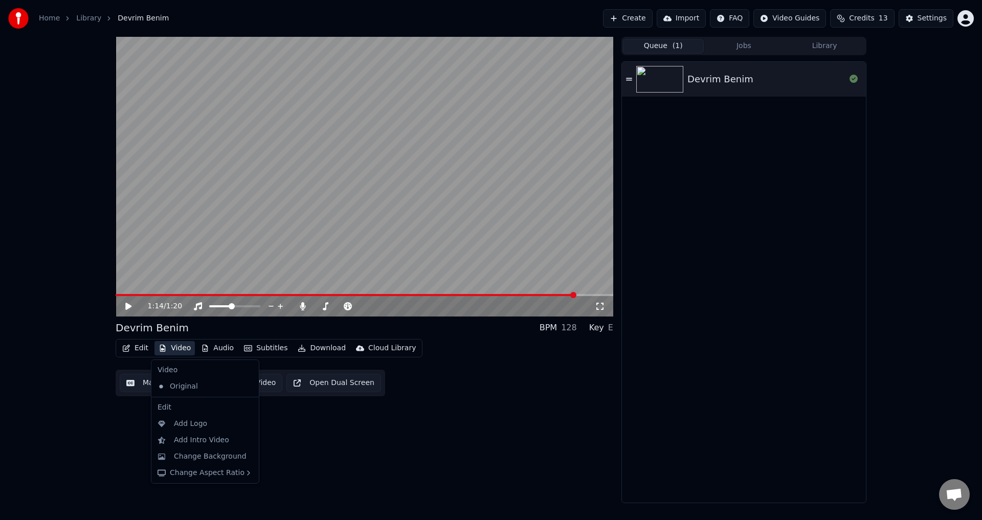
click at [450, 384] on div "Edit Video Audio Subtitles Download Cloud Library Manual Sync Download Video Op…" at bounding box center [365, 367] width 498 height 57
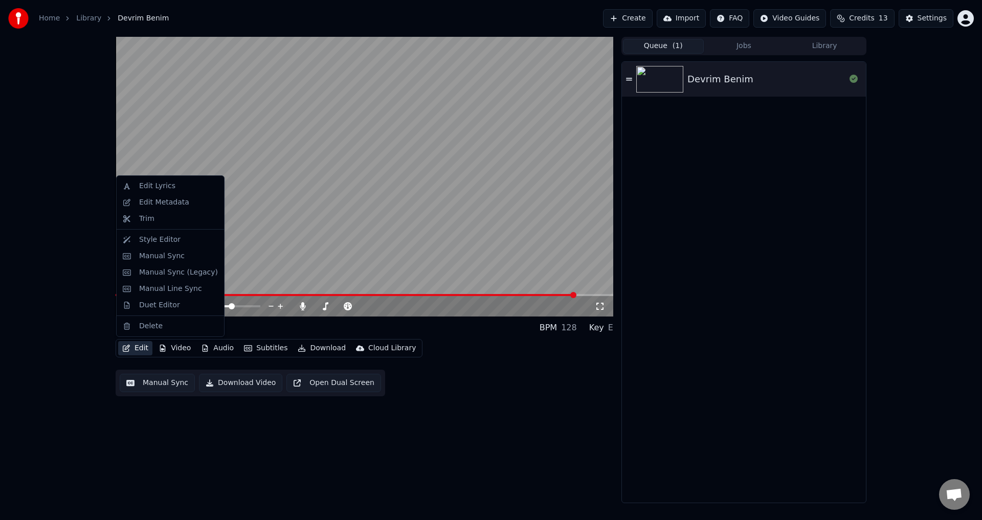
click at [141, 351] on button "Edit" at bounding box center [135, 348] width 34 height 14
click at [167, 240] on div "Style Editor" at bounding box center [159, 240] width 41 height 10
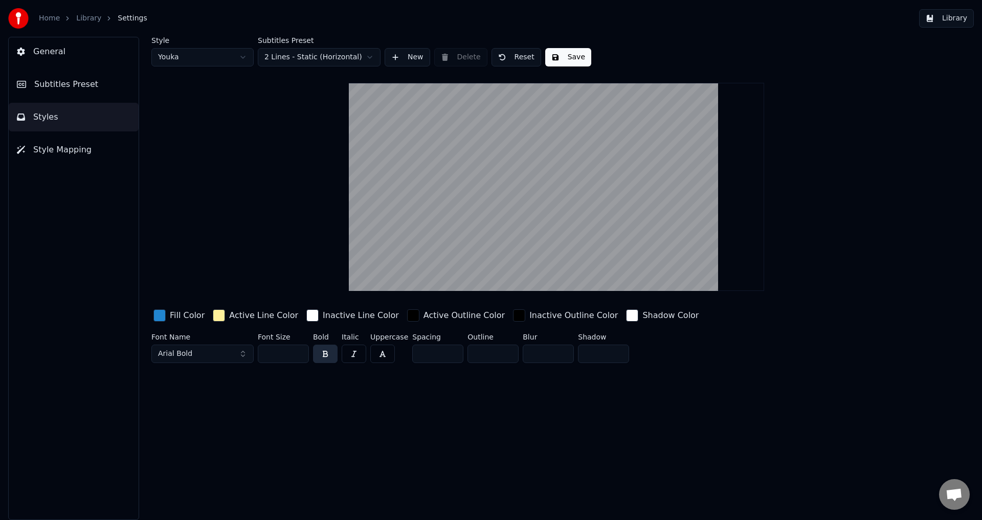
click at [159, 312] on div "button" at bounding box center [159, 315] width 12 height 12
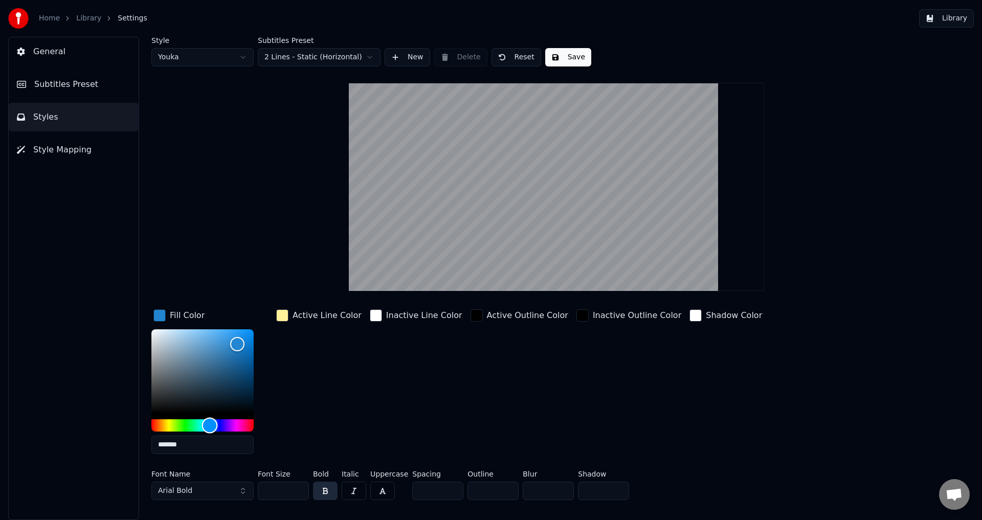
click at [168, 426] on div "Hue" at bounding box center [202, 425] width 102 height 12
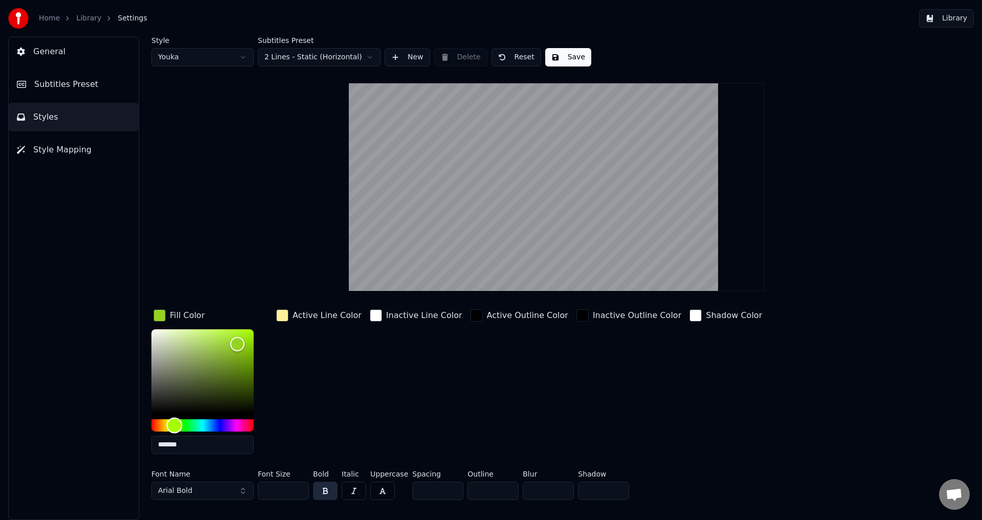
click at [176, 428] on div "Hue" at bounding box center [175, 425] width 16 height 16
click at [167, 430] on div "Hue" at bounding box center [202, 425] width 102 height 12
drag, startPoint x: 162, startPoint y: 426, endPoint x: 184, endPoint y: 396, distance: 36.5
click at [162, 426] on div "Hue" at bounding box center [162, 425] width 16 height 16
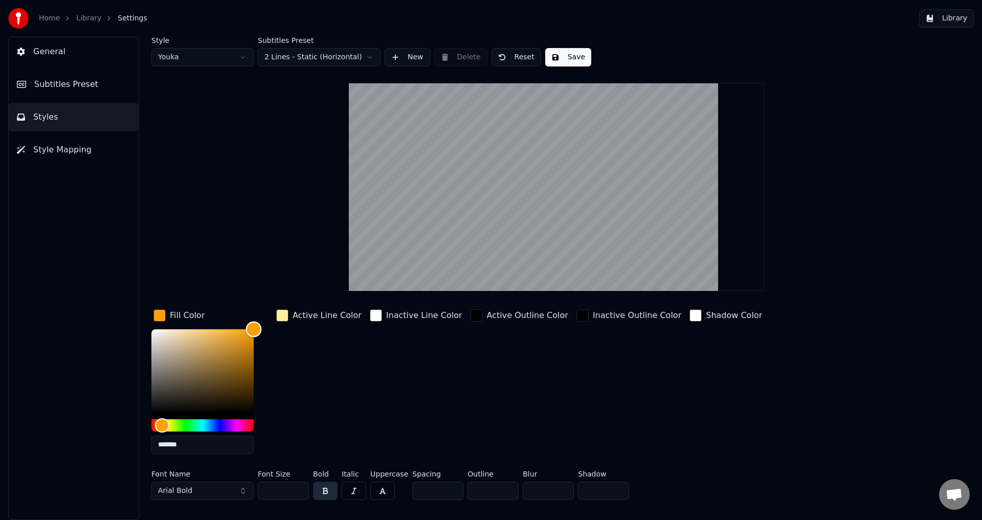
type input "*******"
drag, startPoint x: 236, startPoint y: 342, endPoint x: 272, endPoint y: 324, distance: 40.3
click at [267, 324] on div "Fill Color *******" at bounding box center [210, 384] width 119 height 155
click at [471, 317] on div "button" at bounding box center [477, 315] width 12 height 12
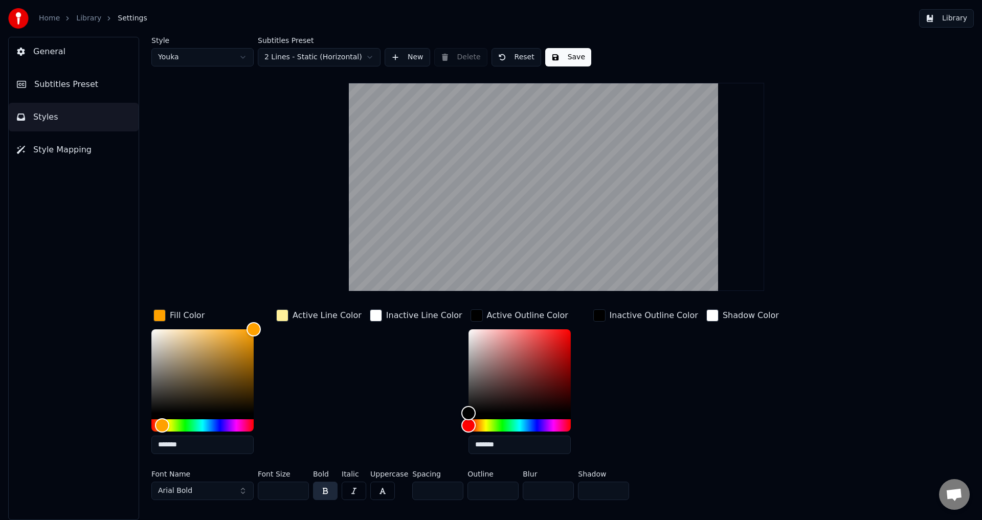
click at [471, 317] on div "button" at bounding box center [477, 315] width 12 height 12
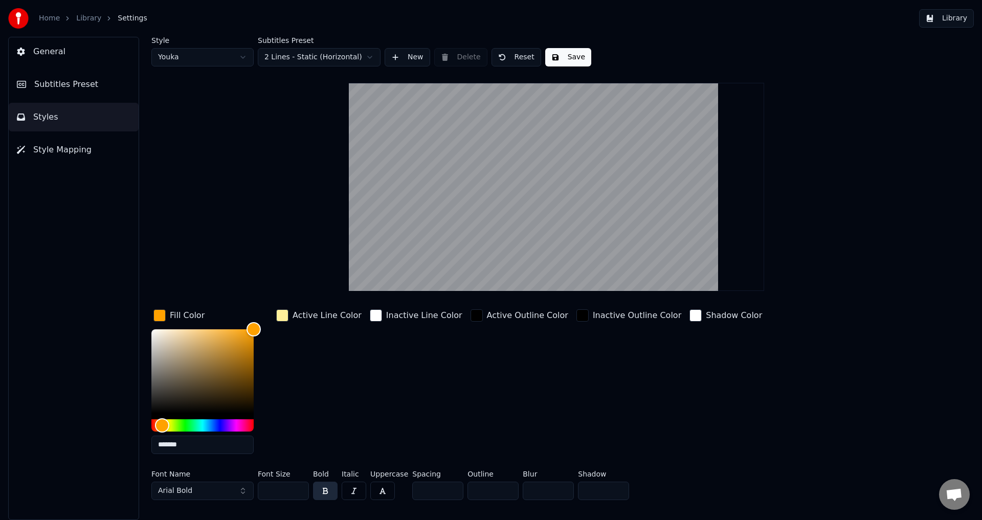
click at [245, 491] on button "Arial Bold" at bounding box center [202, 491] width 102 height 18
click at [224, 493] on button "Arial Bold" at bounding box center [202, 491] width 102 height 18
click at [245, 492] on button "Arial Bold" at bounding box center [202, 491] width 102 height 18
click at [241, 492] on button "Arial Bold" at bounding box center [202, 491] width 102 height 18
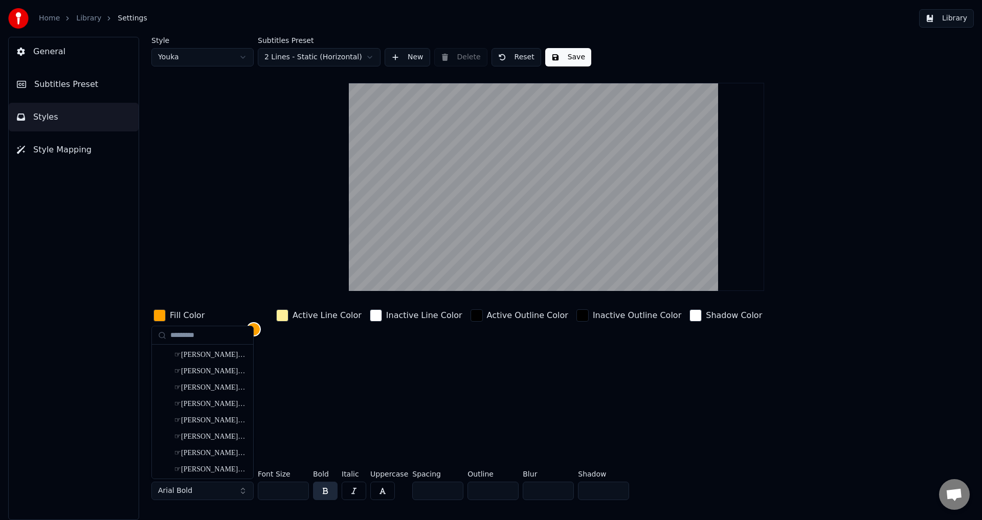
click at [213, 493] on button "Arial Bold" at bounding box center [202, 491] width 102 height 18
click at [227, 414] on div "☞Rehn-Thin" at bounding box center [210, 416] width 73 height 10
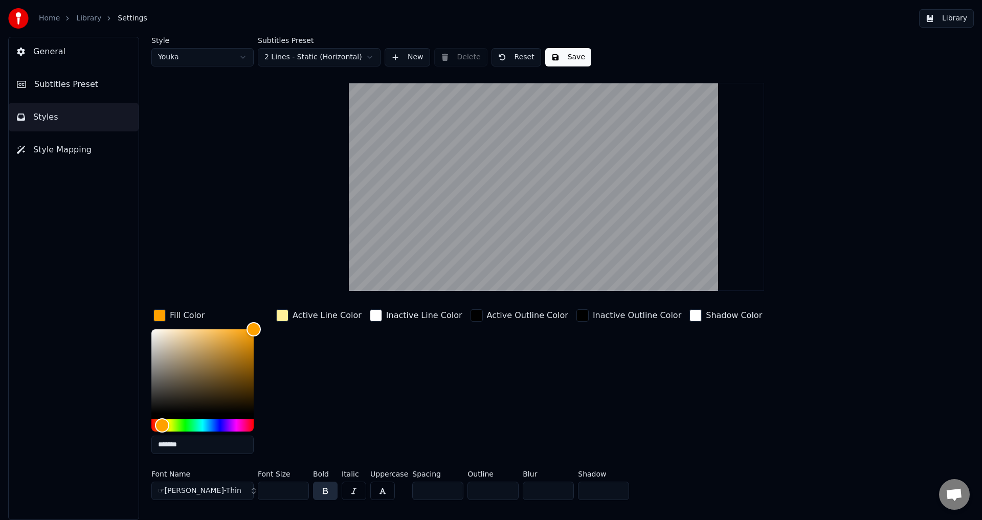
click at [206, 493] on button "☞Rehn-Thin" at bounding box center [202, 491] width 102 height 18
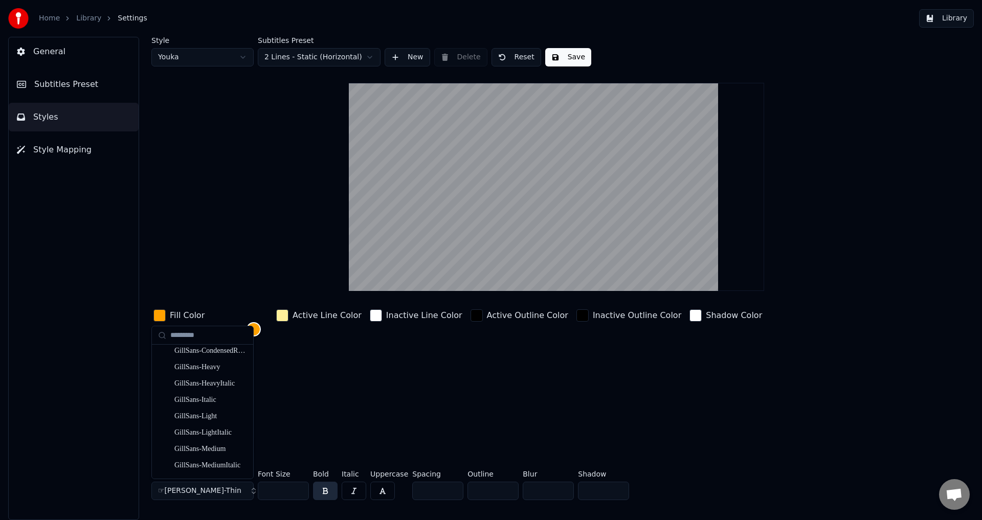
scroll to position [7626, 0]
click at [210, 387] on div "GothamNarrow-ThinItalic" at bounding box center [210, 387] width 73 height 10
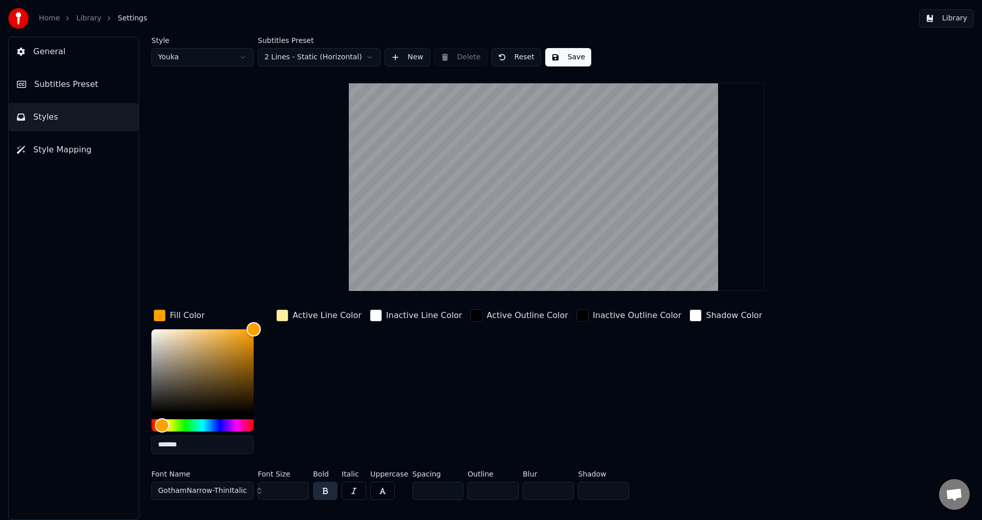
click at [205, 486] on span "GothamNarrow-ThinItalic" at bounding box center [202, 491] width 89 height 10
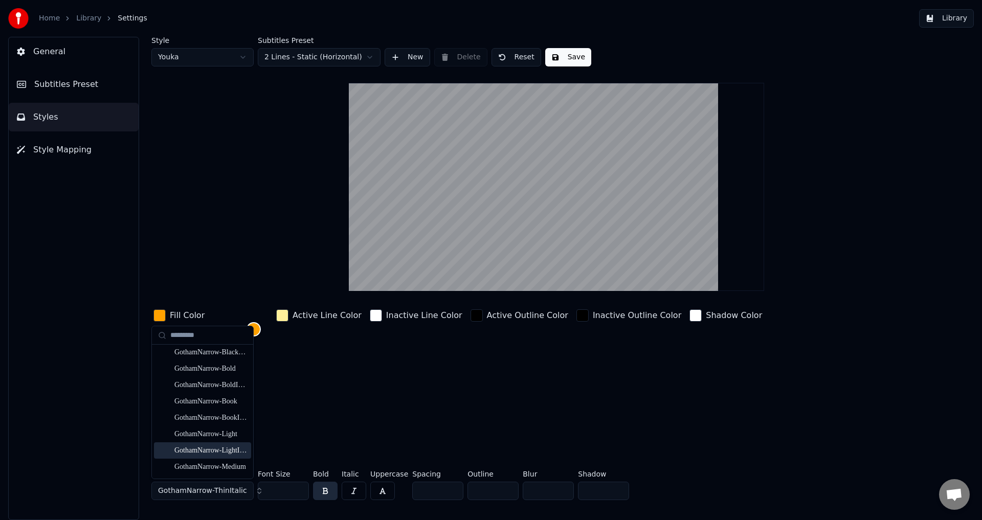
scroll to position [7520, 0]
click at [216, 362] on div "GothamNarrow-BoldItalic" at bounding box center [210, 362] width 73 height 10
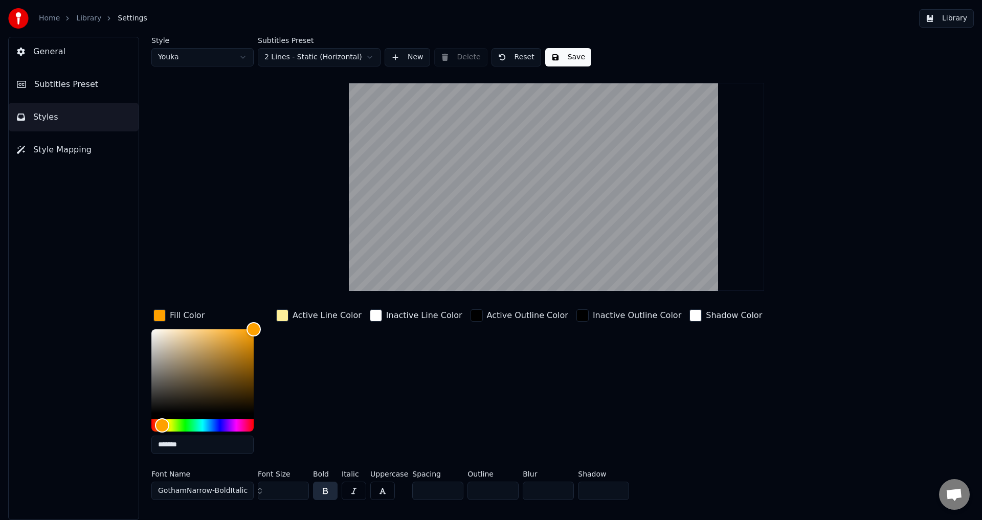
click at [213, 489] on span "GothamNarrow-BoldItalic" at bounding box center [203, 491] width 90 height 10
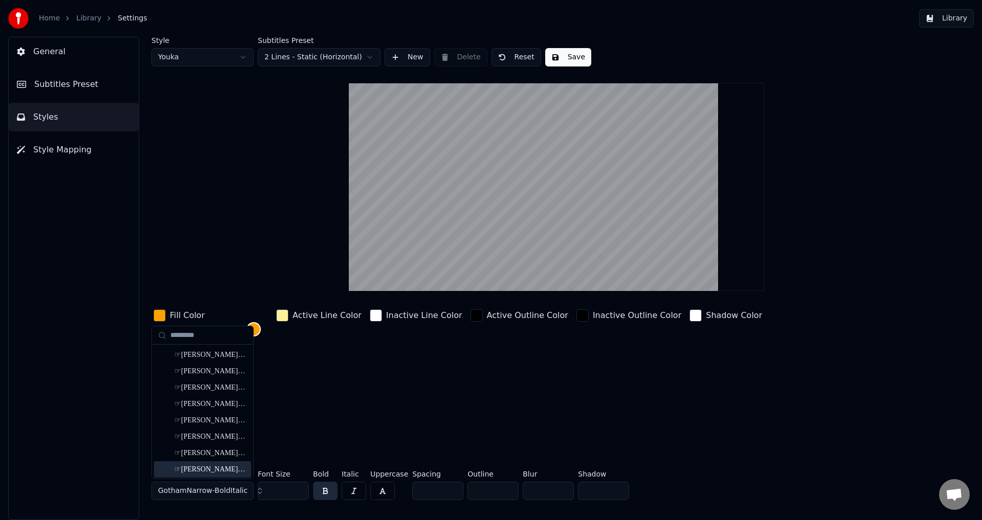
click at [357, 491] on button "button" at bounding box center [354, 491] width 25 height 18
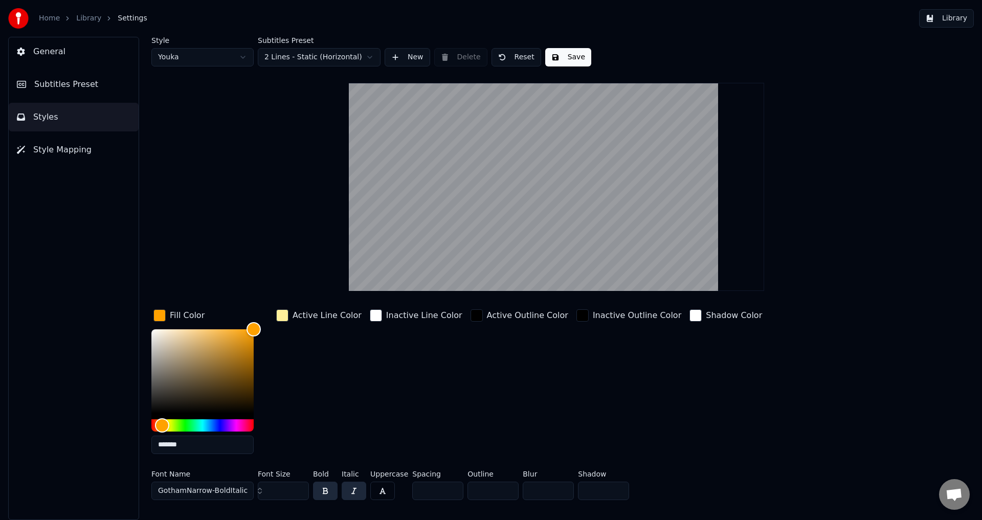
click at [330, 494] on button "button" at bounding box center [325, 491] width 25 height 18
click at [348, 494] on button "button" at bounding box center [354, 491] width 25 height 18
click at [202, 491] on span "GothamNarrow-BoldItalic" at bounding box center [203, 491] width 90 height 10
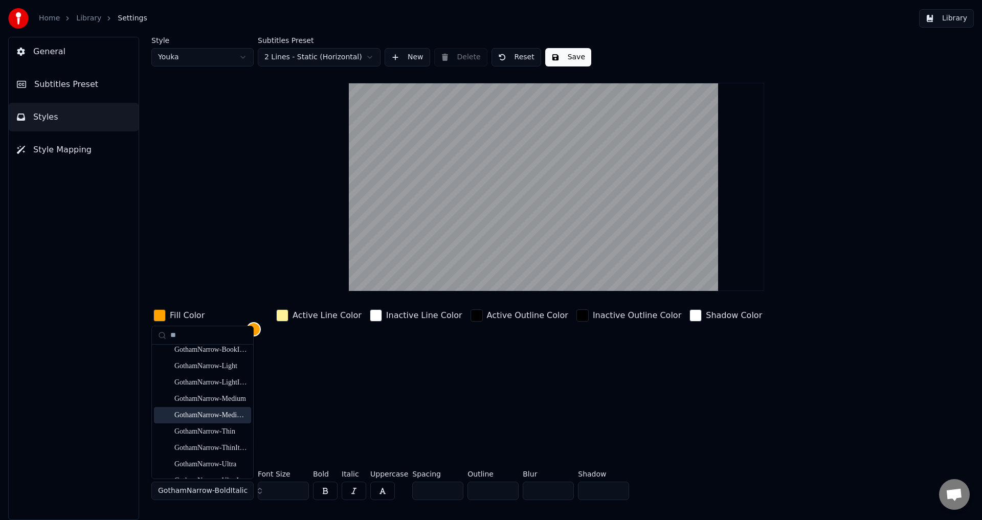
scroll to position [1688, 0]
type input "**"
click at [223, 386] on div "GothamNarrow-Book" at bounding box center [210, 385] width 73 height 10
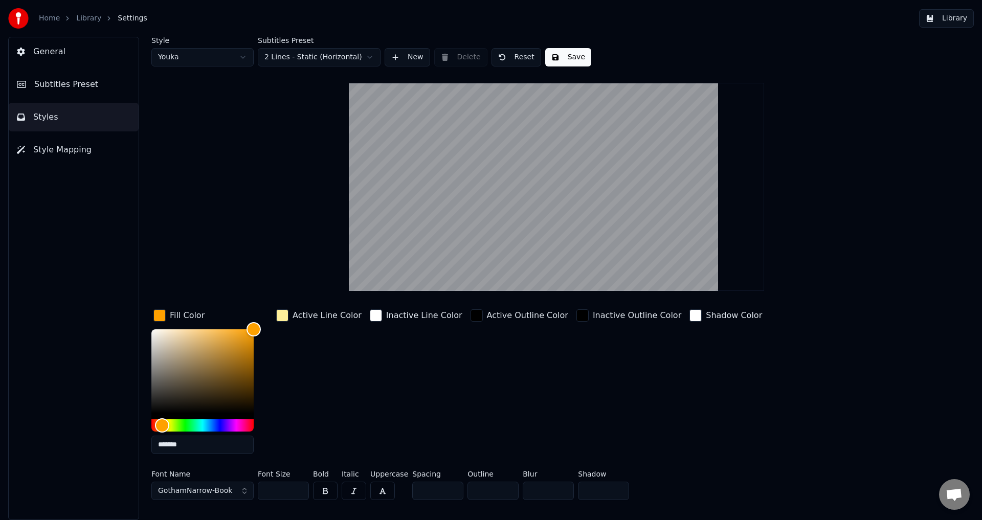
click at [338, 54] on html "Home Library Settings Library General Subtitles Preset Styles Style Mapping Sty…" at bounding box center [491, 260] width 982 height 520
click at [327, 57] on html "Home Library Settings Library General Subtitles Preset Styles Style Mapping Sty…" at bounding box center [491, 260] width 982 height 520
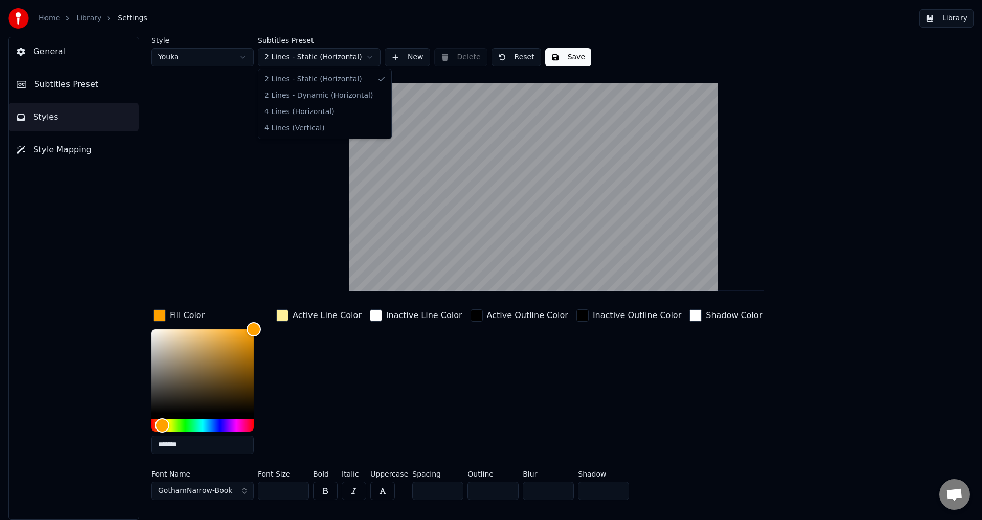
click at [338, 53] on html "Home Library Settings Library General Subtitles Preset Styles Style Mapping Sty…" at bounding box center [491, 260] width 982 height 520
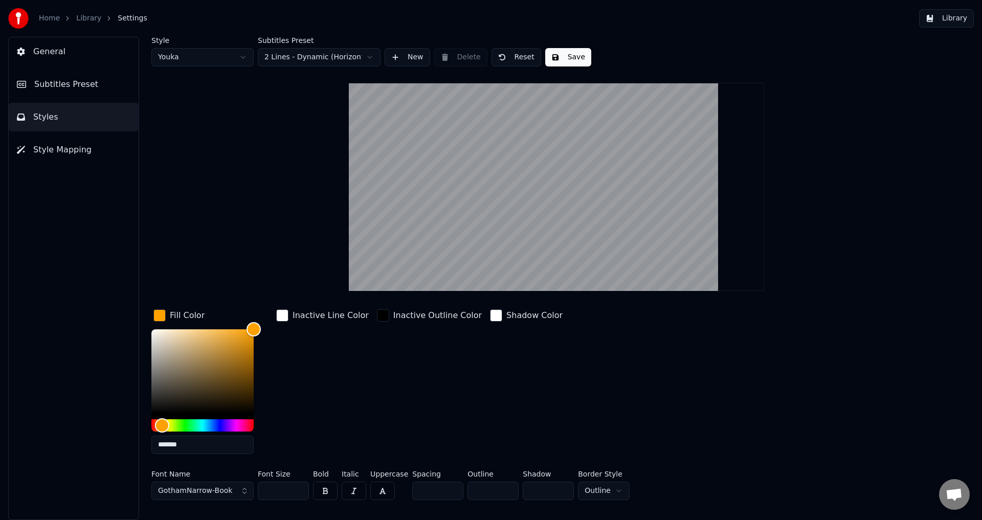
click at [527, 259] on video at bounding box center [556, 187] width 415 height 208
drag, startPoint x: 527, startPoint y: 259, endPoint x: 526, endPoint y: 272, distance: 12.8
click at [526, 272] on video at bounding box center [556, 187] width 415 height 208
click at [377, 314] on div "button" at bounding box center [383, 315] width 12 height 12
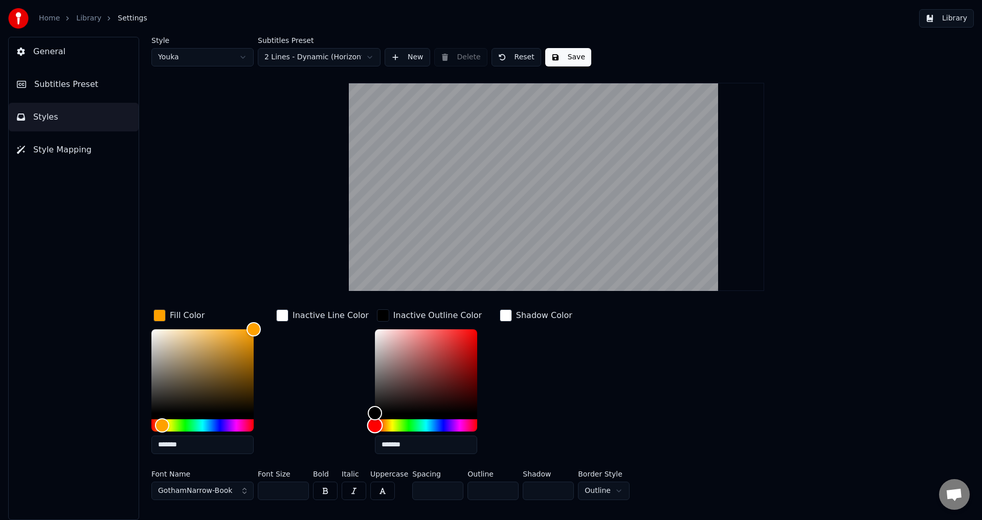
click at [382, 423] on div "Hue" at bounding box center [426, 425] width 102 height 12
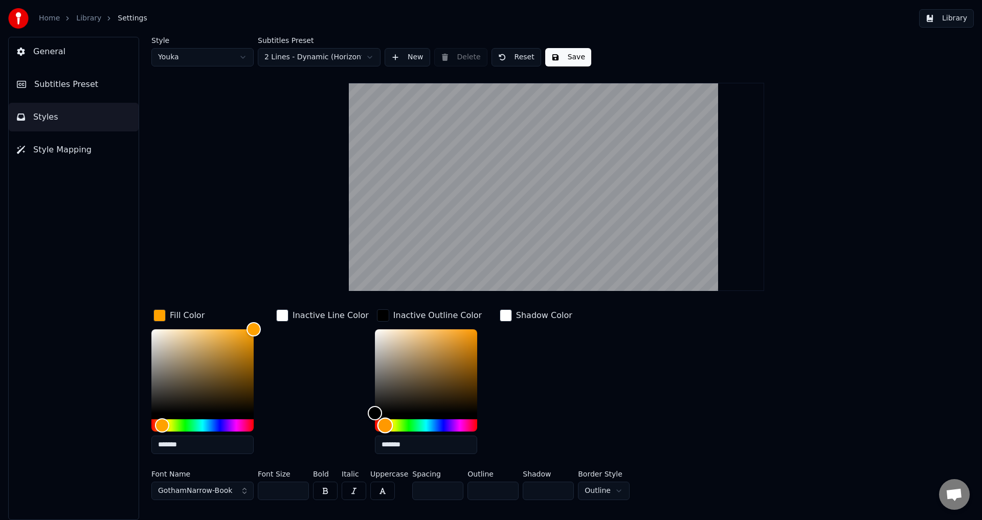
click at [378, 423] on div "Hue" at bounding box center [386, 425] width 16 height 16
click at [482, 330] on div "*******" at bounding box center [434, 393] width 119 height 129
type input "*******"
click at [377, 319] on div "button" at bounding box center [383, 315] width 12 height 12
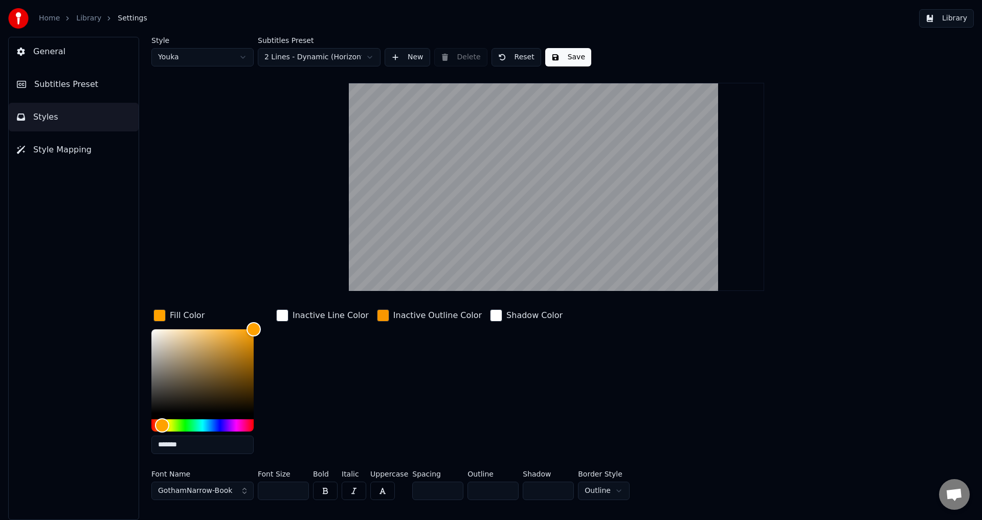
click at [375, 320] on div "Inactive Outline Color" at bounding box center [429, 315] width 109 height 16
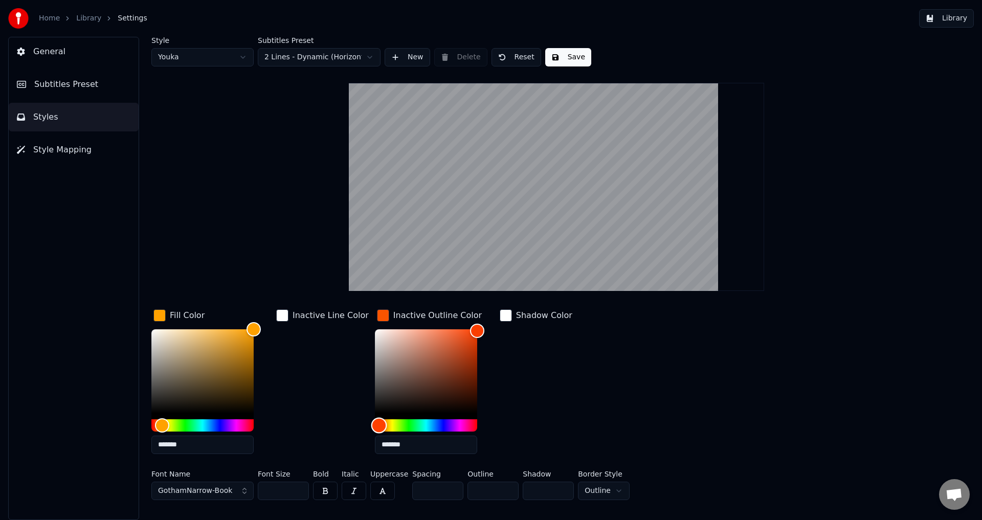
drag, startPoint x: 375, startPoint y: 426, endPoint x: 359, endPoint y: 424, distance: 16.4
click at [371, 424] on div "Hue" at bounding box center [379, 425] width 16 height 16
drag, startPoint x: 366, startPoint y: 324, endPoint x: 334, endPoint y: 308, distance: 36.2
click at [342, 310] on div "Fill Color ******* Inactive Line Color Inactive Outline Color ******* Shadow Co…" at bounding box center [495, 384] width 688 height 155
type input "*******"
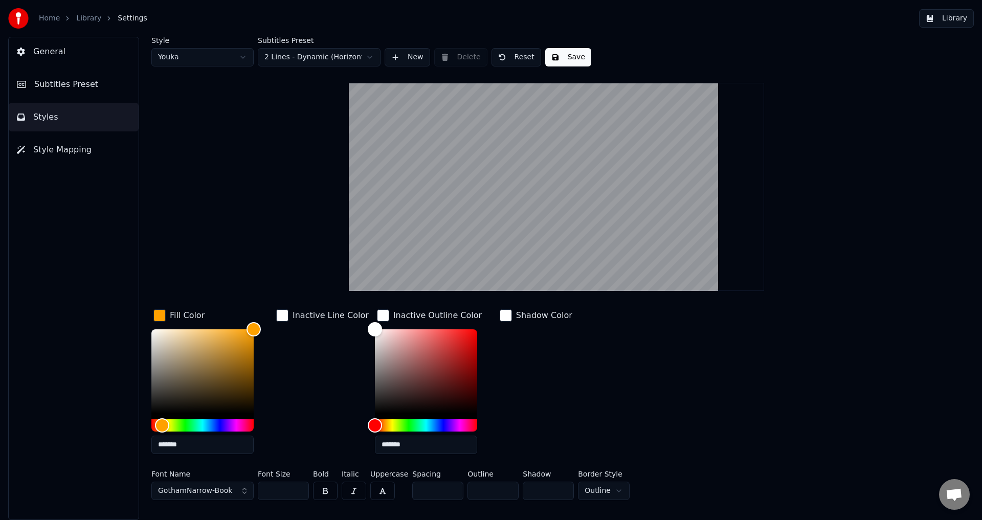
click at [336, 369] on div "Inactive Line Color" at bounding box center [322, 384] width 97 height 155
drag, startPoint x: 325, startPoint y: 389, endPoint x: 334, endPoint y: 403, distance: 16.3
click at [325, 389] on div "Inactive Line Color" at bounding box center [322, 384] width 97 height 155
click at [400, 448] on input "*******" at bounding box center [426, 445] width 102 height 18
click at [321, 420] on div "Inactive Line Color" at bounding box center [322, 384] width 97 height 155
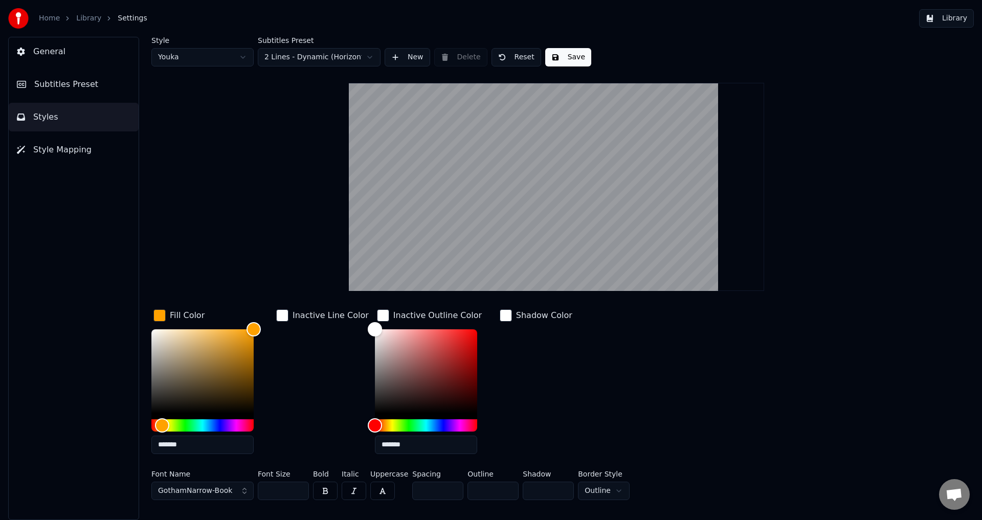
click at [345, 437] on div "Inactive Line Color" at bounding box center [322, 384] width 97 height 155
click at [510, 360] on div "Shadow Color" at bounding box center [536, 384] width 77 height 155
click at [379, 315] on div "button" at bounding box center [383, 315] width 12 height 12
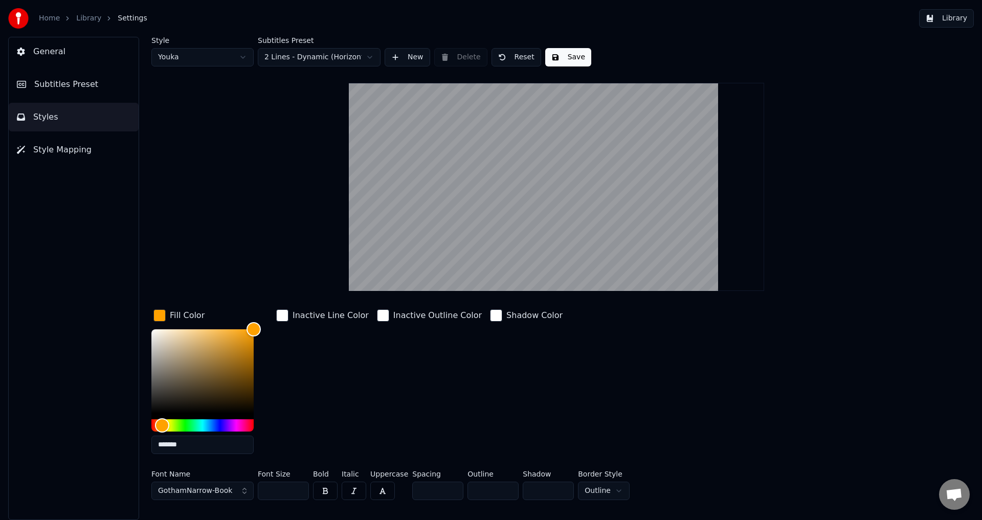
click at [377, 316] on div "button" at bounding box center [383, 315] width 12 height 12
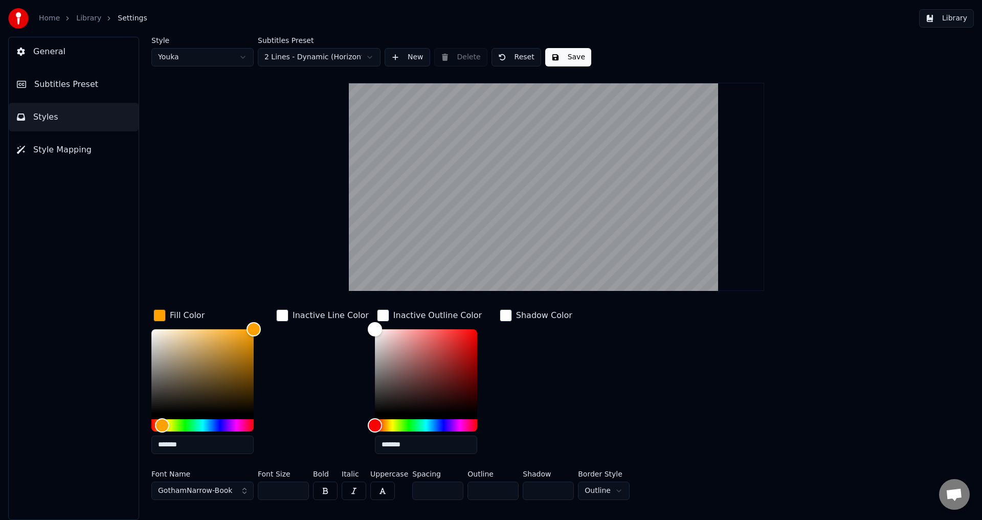
click at [377, 317] on div "button" at bounding box center [383, 315] width 12 height 12
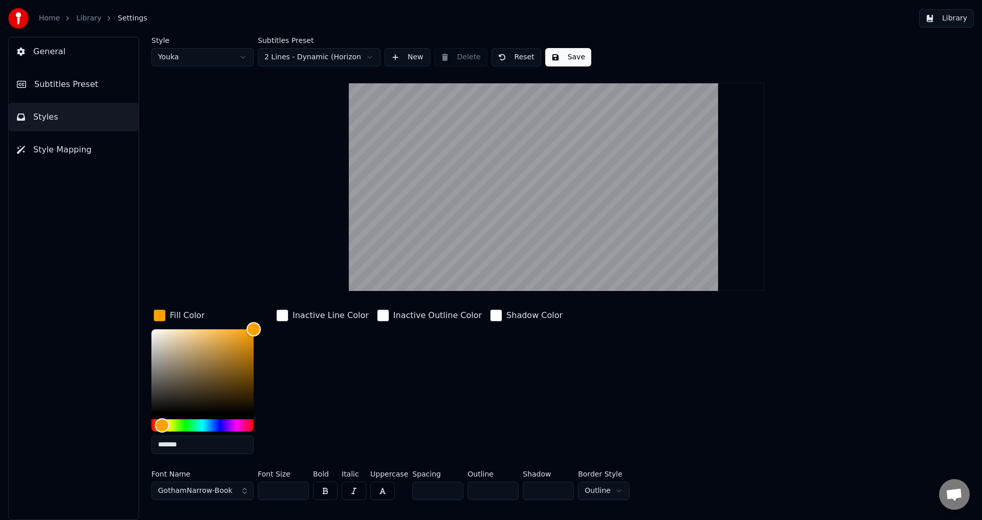
click at [407, 316] on div "Inactive Outline Color" at bounding box center [437, 315] width 89 height 12
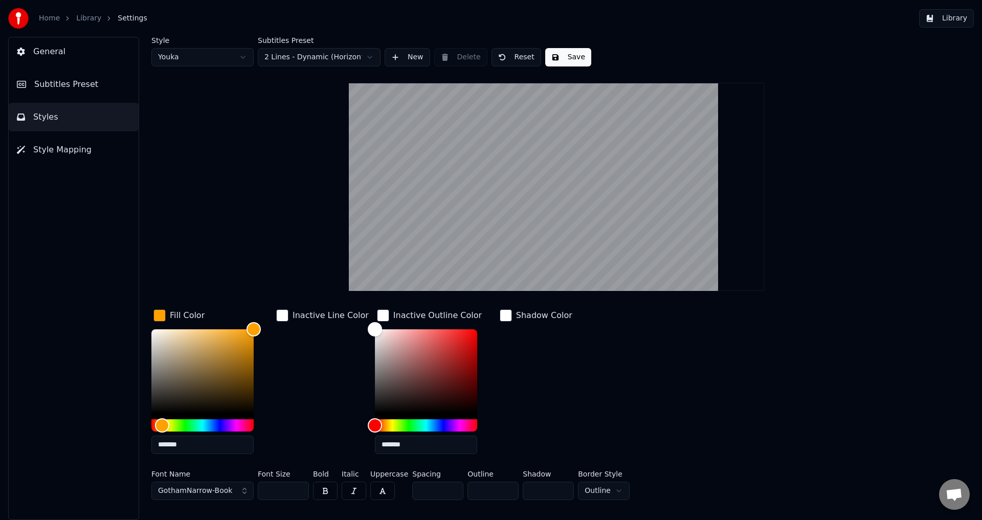
click at [412, 316] on div "Inactive Outline Color" at bounding box center [437, 315] width 89 height 12
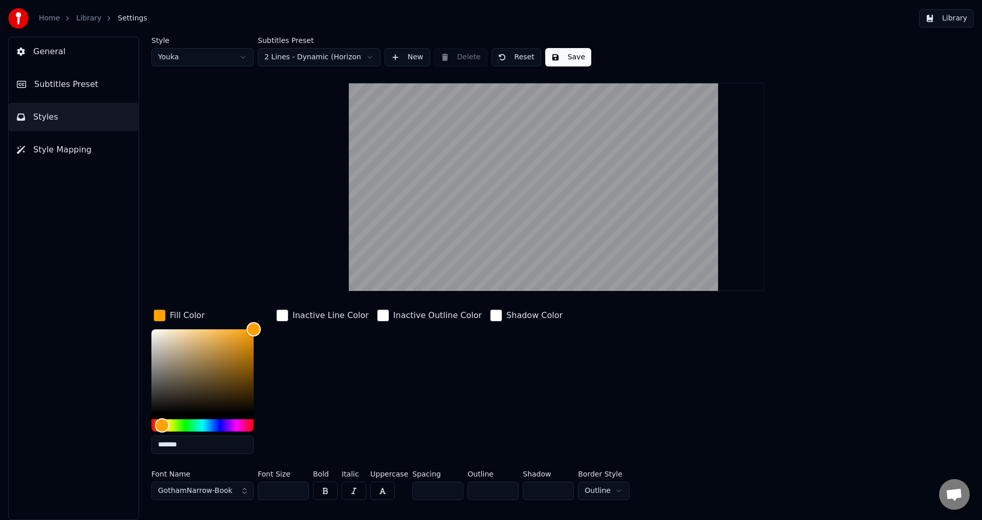
click at [490, 314] on div "button" at bounding box center [496, 315] width 12 height 12
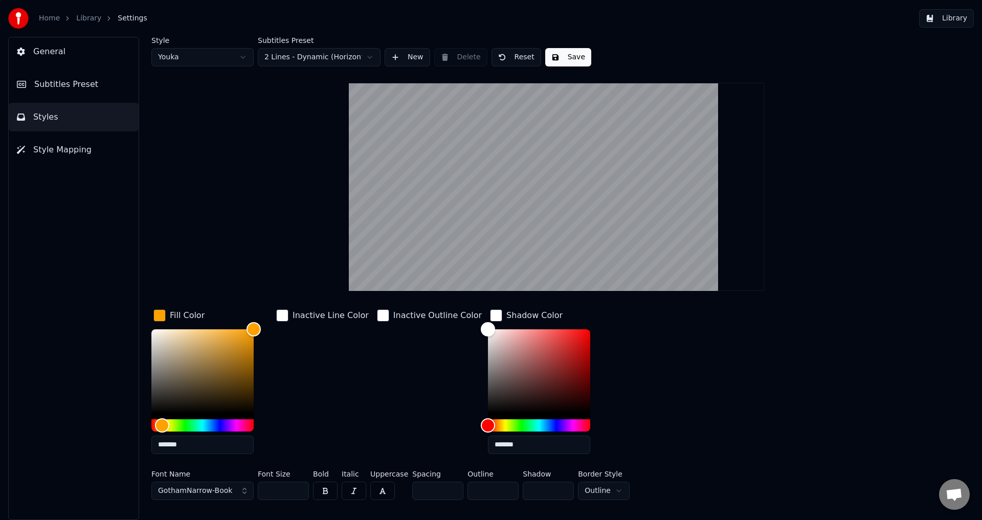
click at [490, 314] on div "button" at bounding box center [496, 315] width 12 height 12
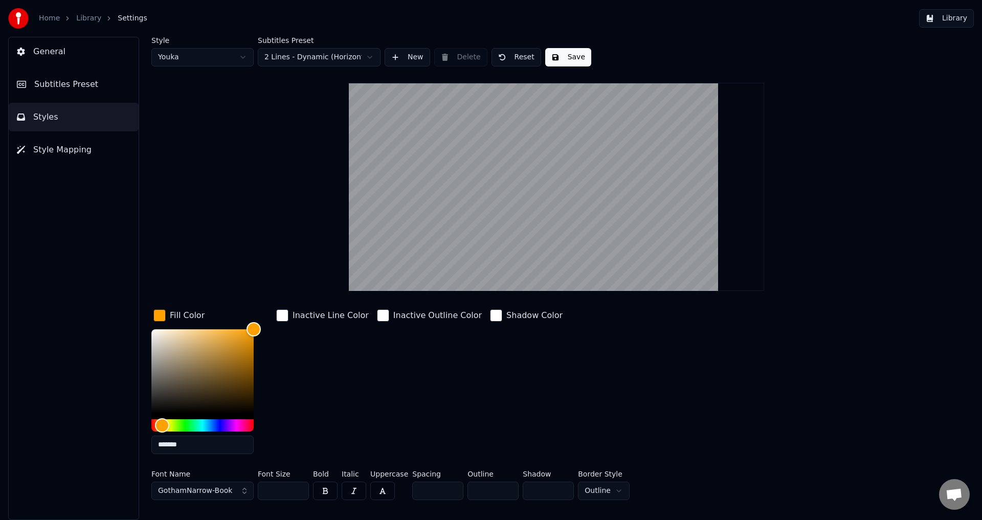
click at [316, 315] on div "Inactive Line Color" at bounding box center [331, 315] width 76 height 12
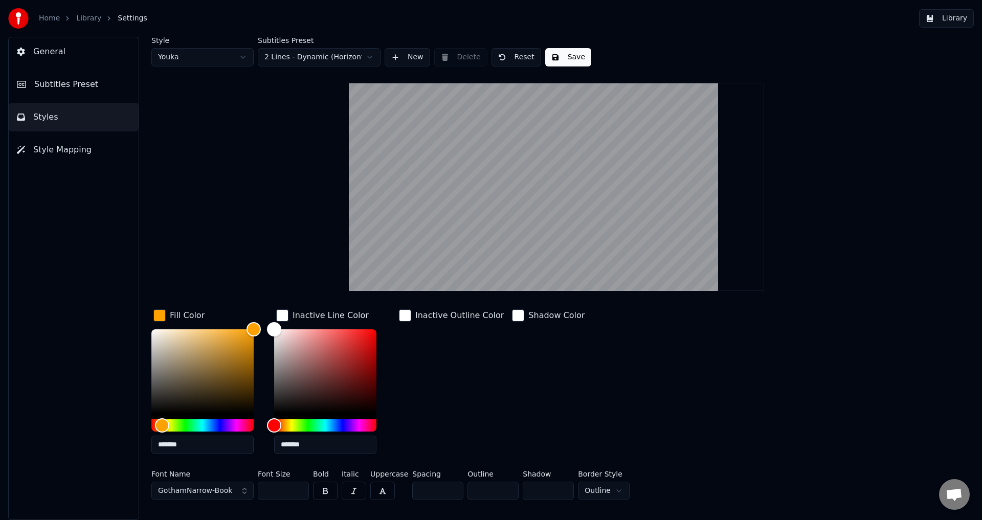
click at [417, 317] on div "Inactive Outline Color" at bounding box center [459, 315] width 89 height 12
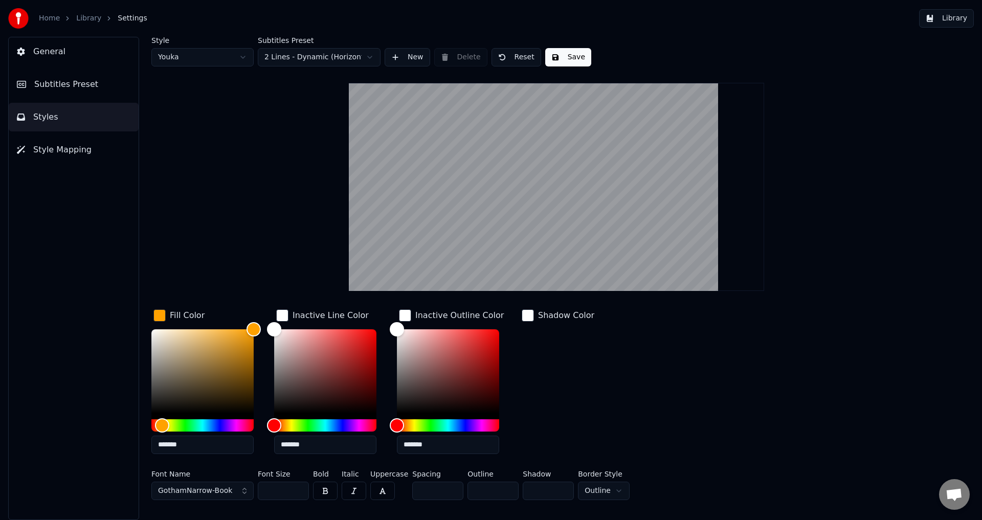
drag, startPoint x: 429, startPoint y: 446, endPoint x: 378, endPoint y: 445, distance: 51.2
click at [379, 445] on div "Fill Color ******* Inactive Line Color ******* Inactive Outline Color ******* S…" at bounding box center [495, 384] width 688 height 155
click at [569, 407] on div "Shadow Color" at bounding box center [558, 384] width 77 height 155
click at [594, 396] on div "Fill Color ******* Inactive Line Color ******* Inactive Outline Color Shadow Co…" at bounding box center [495, 384] width 688 height 155
click at [590, 493] on html "Home Library Settings Library General Subtitles Preset Styles Style Mapping Sty…" at bounding box center [491, 260] width 982 height 520
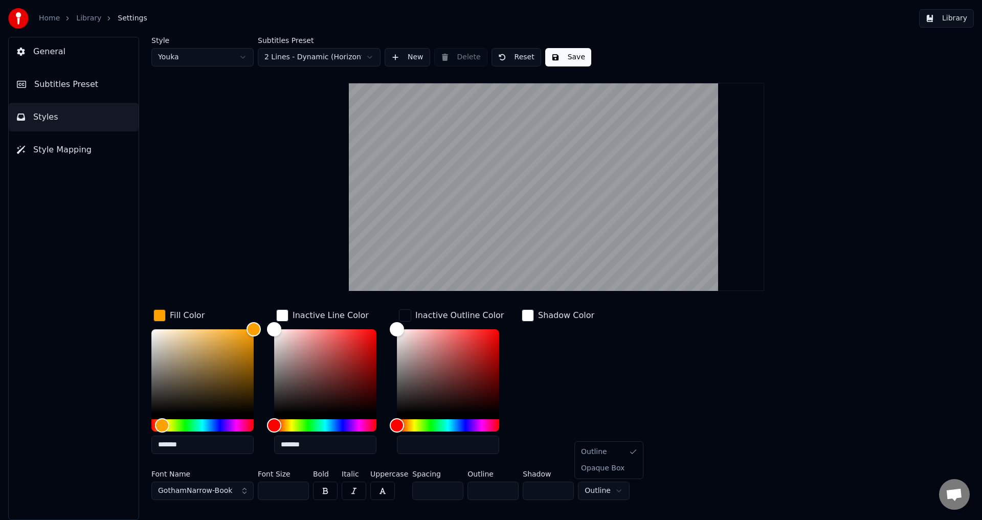
click at [590, 493] on html "Home Library Settings Library General Subtitles Preset Styles Style Mapping Sty…" at bounding box center [491, 260] width 982 height 520
click at [722, 421] on div "Fill Color ******* Inactive Line Color ******* Inactive Outline Color Shadow Co…" at bounding box center [495, 384] width 688 height 155
click at [569, 58] on button "Save" at bounding box center [568, 57] width 46 height 18
click at [47, 54] on span "General" at bounding box center [49, 52] width 32 height 12
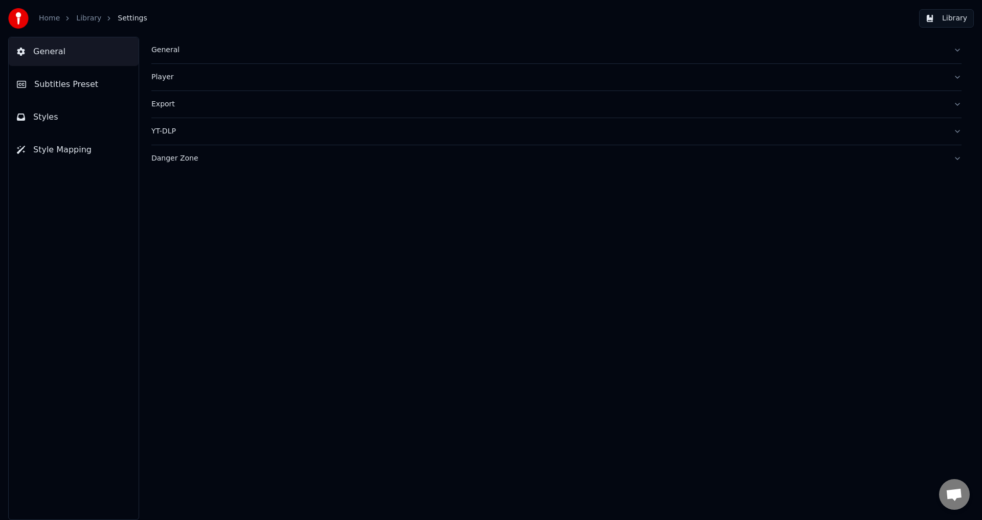
click at [43, 122] on span "Styles" at bounding box center [45, 117] width 25 height 12
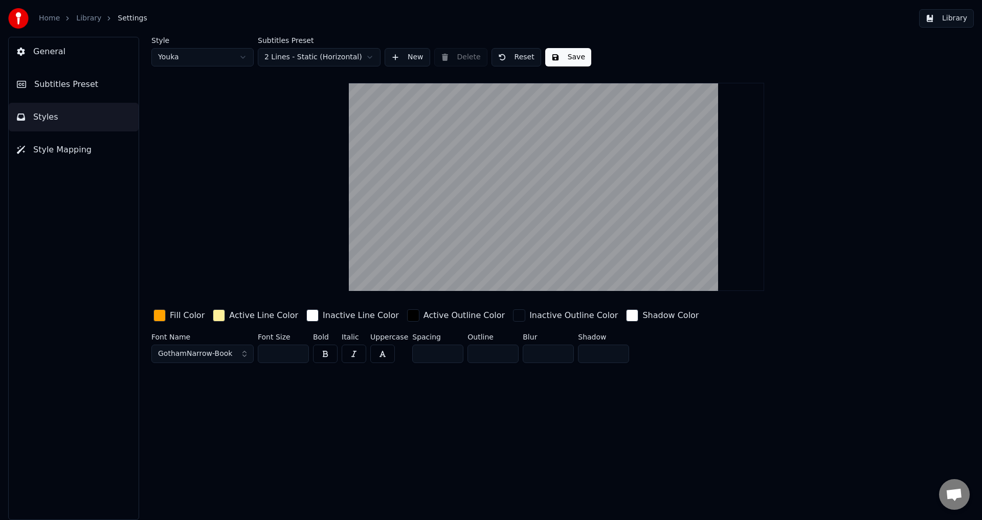
click at [292, 400] on div "Style Youka Subtitles Preset 2 Lines - Static (Horizontal) New Delete Reset Sav…" at bounding box center [556, 278] width 851 height 483
click at [958, 22] on button "Library" at bounding box center [946, 18] width 55 height 18
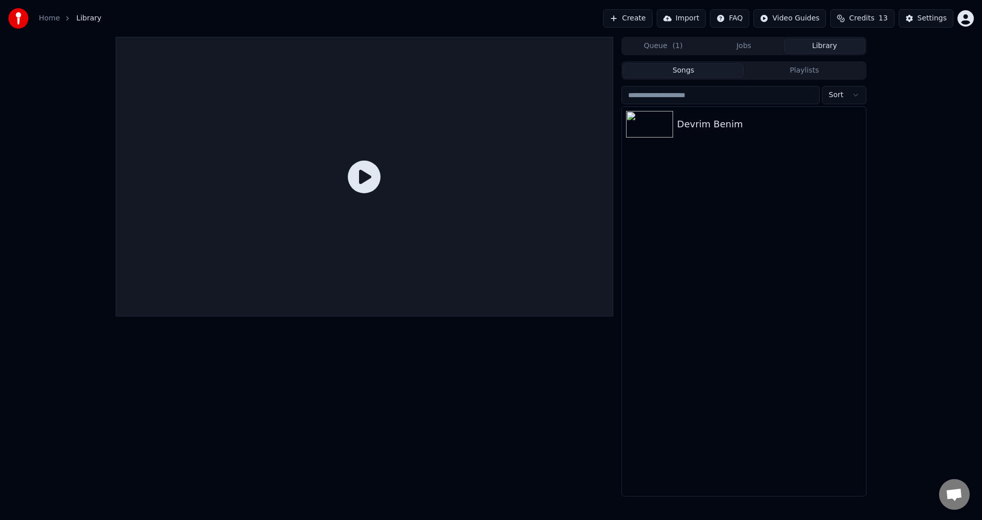
click at [363, 178] on icon at bounding box center [364, 177] width 33 height 33
click at [730, 123] on div "Devrim Benim" at bounding box center [764, 124] width 174 height 14
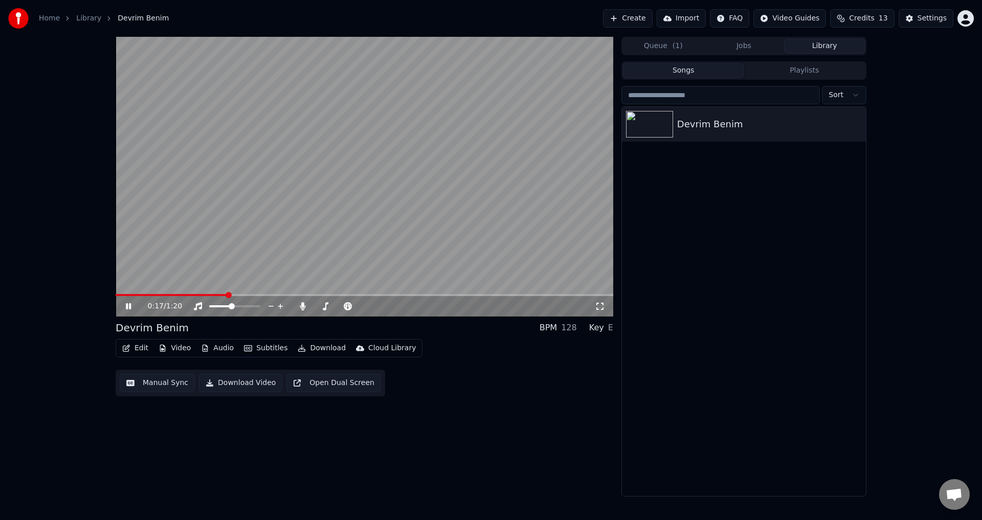
click at [382, 208] on video at bounding box center [365, 177] width 498 height 280
click at [134, 292] on span at bounding box center [137, 295] width 6 height 6
click at [694, 135] on div "Devrim Benim" at bounding box center [744, 124] width 244 height 35
click at [135, 348] on button "Edit" at bounding box center [135, 348] width 34 height 14
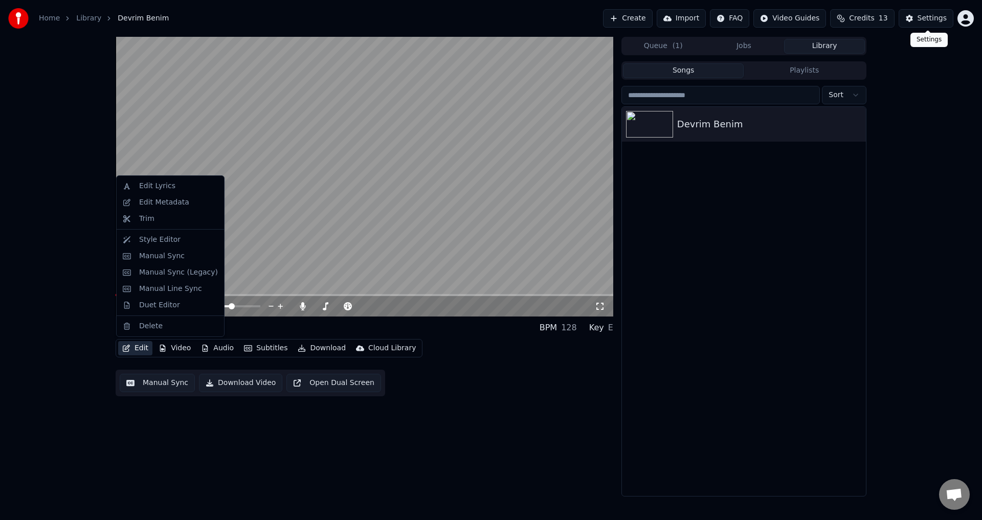
click at [935, 17] on div "Settings" at bounding box center [932, 18] width 29 height 10
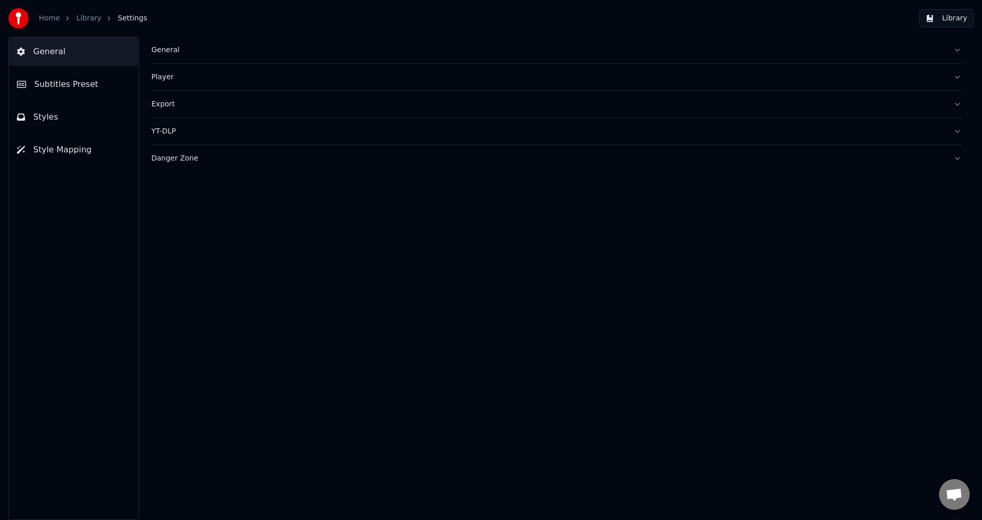
click at [53, 48] on span "General" at bounding box center [49, 52] width 32 height 12
click at [959, 17] on button "Library" at bounding box center [946, 18] width 55 height 18
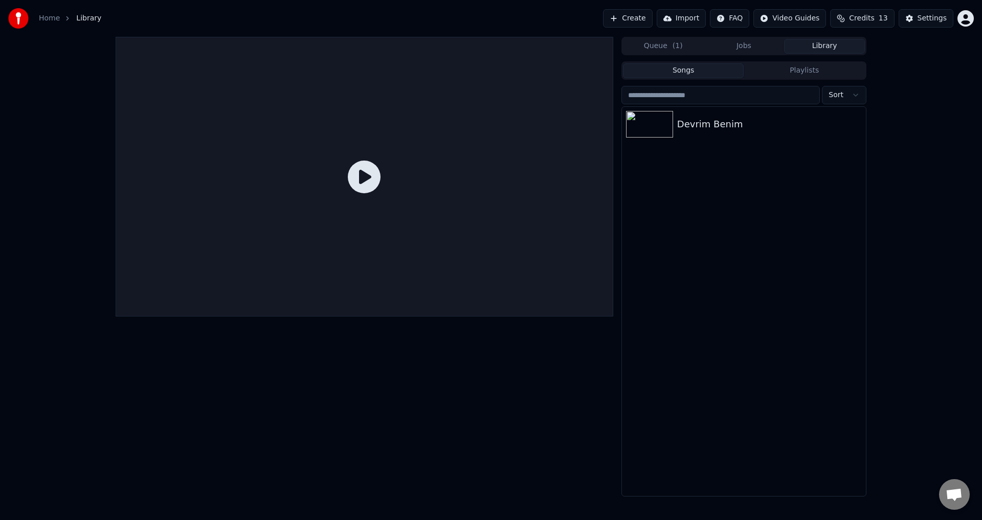
click at [360, 173] on icon at bounding box center [364, 177] width 33 height 33
drag, startPoint x: 696, startPoint y: 131, endPoint x: 681, endPoint y: 135, distance: 15.3
click at [696, 131] on div "Devrim Benim" at bounding box center [744, 124] width 244 height 35
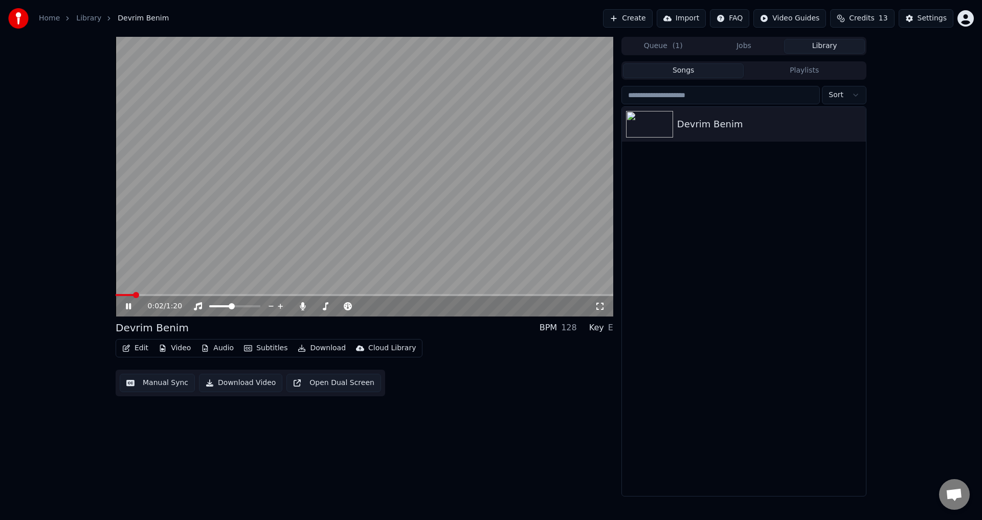
click at [316, 114] on video at bounding box center [365, 177] width 498 height 280
click at [128, 294] on span at bounding box center [131, 295] width 6 height 6
click at [735, 126] on div "Devrim Benim" at bounding box center [764, 124] width 174 height 14
click at [161, 385] on button "Manual Sync" at bounding box center [157, 383] width 75 height 18
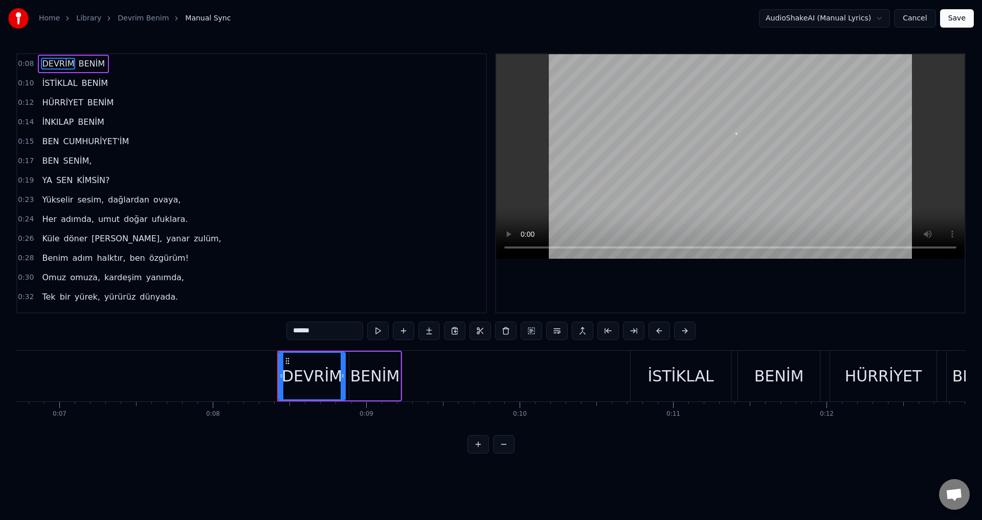
scroll to position [0, 1241]
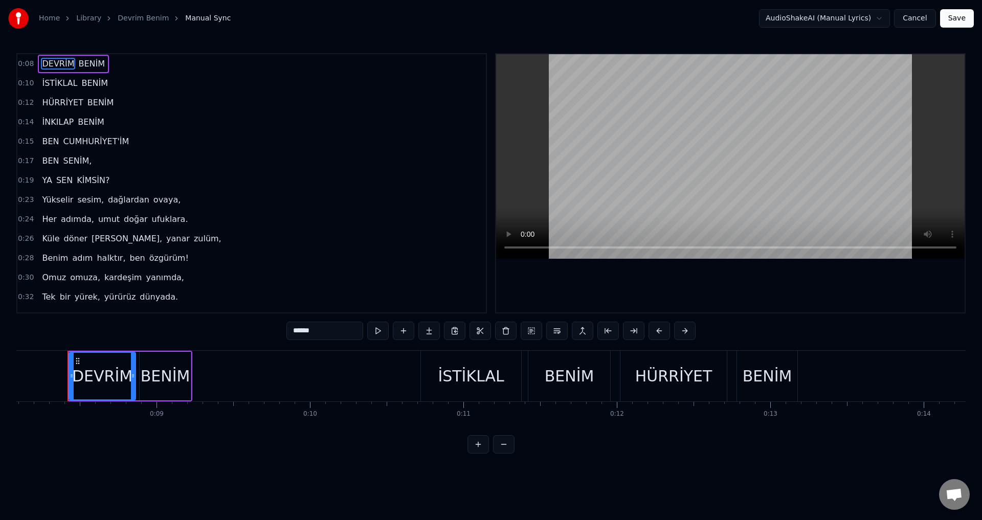
click at [83, 65] on span "BENİM" at bounding box center [91, 64] width 29 height 12
click at [42, 65] on span "DEVRİM" at bounding box center [58, 64] width 34 height 12
drag, startPoint x: 98, startPoint y: 339, endPoint x: 60, endPoint y: 337, distance: 37.4
click at [61, 337] on div "0:08 DEVRİM BENİM 0:10 İSTİKLAL BENİM 0:12 HÜRRİYET BENİM 0:14 İNKILAP BENİM 0:…" at bounding box center [490, 253] width 949 height 401
drag, startPoint x: 60, startPoint y: 337, endPoint x: 67, endPoint y: 347, distance: 11.8
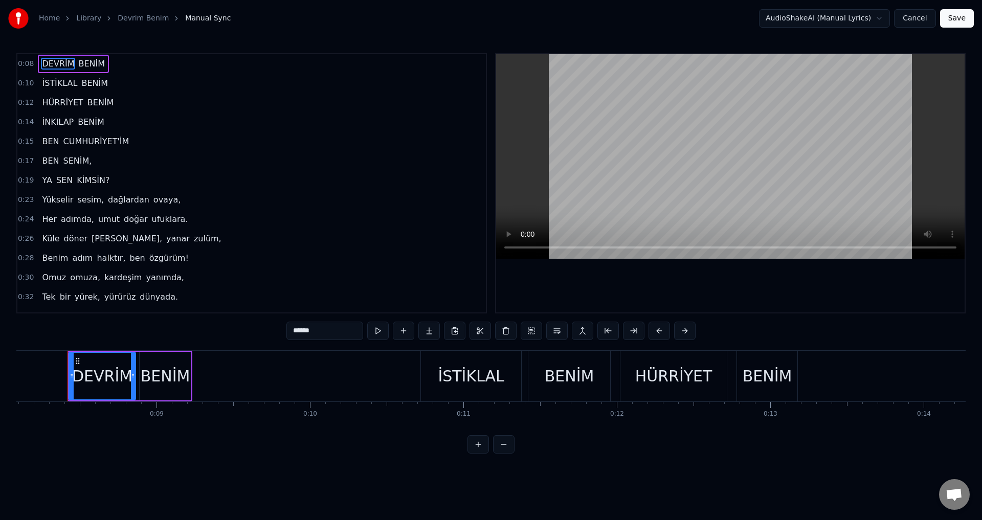
click at [61, 337] on div "0:08 DEVRİM BENİM 0:10 İSTİKLAL BENİM 0:12 HÜRRİYET BENİM 0:14 İNKILAP BENİM 0:…" at bounding box center [490, 253] width 949 height 401
drag, startPoint x: 91, startPoint y: 386, endPoint x: 132, endPoint y: 387, distance: 41.4
click at [132, 387] on div "DEVRİM" at bounding box center [102, 376] width 65 height 47
drag, startPoint x: 154, startPoint y: 387, endPoint x: 181, endPoint y: 391, distance: 27.4
click at [174, 389] on div "BENİM" at bounding box center [165, 376] width 51 height 49
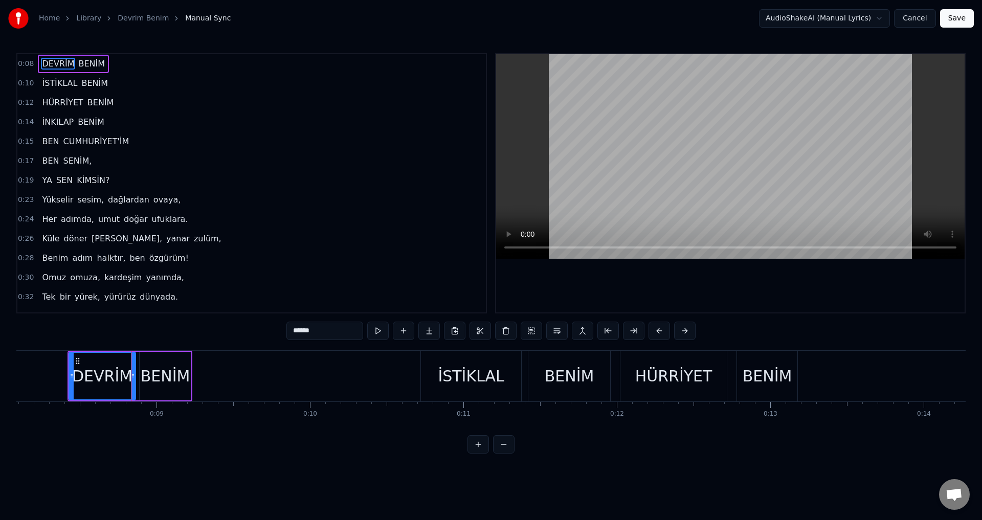
type input "*****"
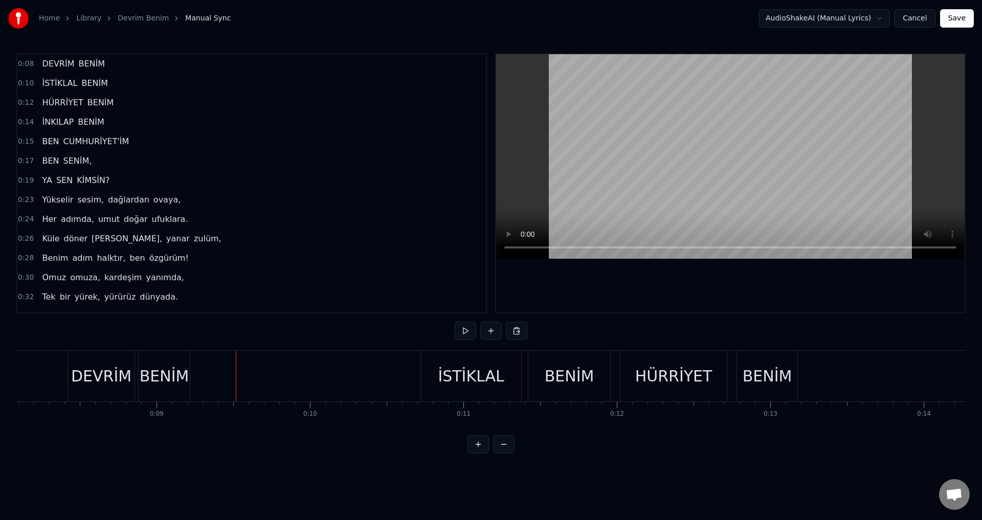
drag, startPoint x: 154, startPoint y: 388, endPoint x: 139, endPoint y: 388, distance: 15.9
click at [153, 388] on div "BENİM" at bounding box center [164, 376] width 51 height 51
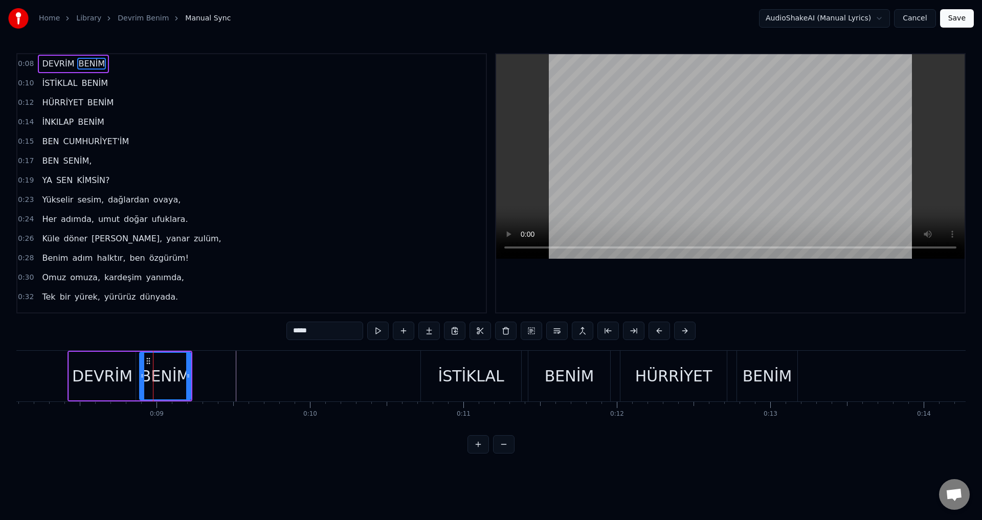
click at [110, 387] on div "DEVRİM" at bounding box center [102, 376] width 60 height 23
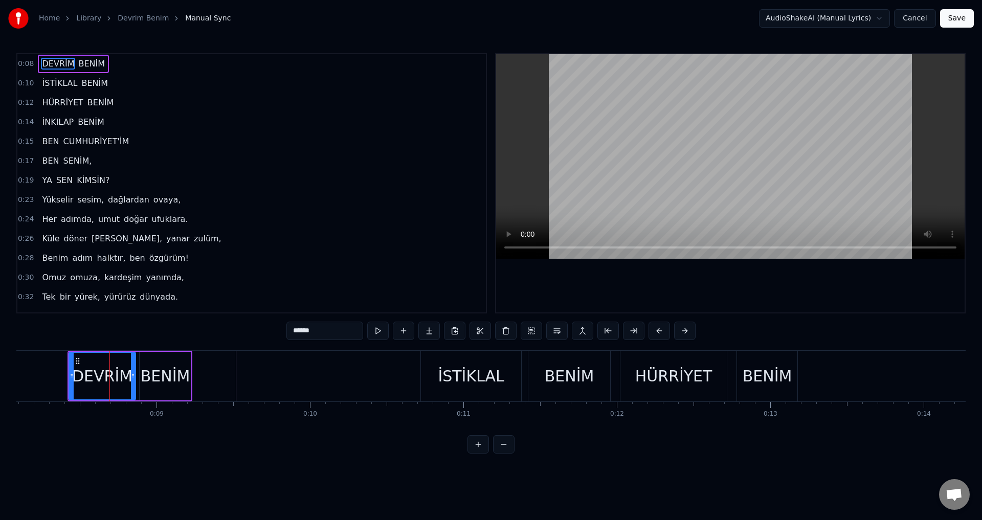
drag, startPoint x: 181, startPoint y: 335, endPoint x: 81, endPoint y: 334, distance: 99.8
click at [81, 334] on div "0:08 DEVRİM BENİM 0:10 İSTİKLAL BENİM 0:12 HÜRRİYET BENİM 0:14 İNKILAP BENİM 0:…" at bounding box center [490, 253] width 949 height 401
click at [115, 382] on div "DEVRİM" at bounding box center [102, 376] width 60 height 23
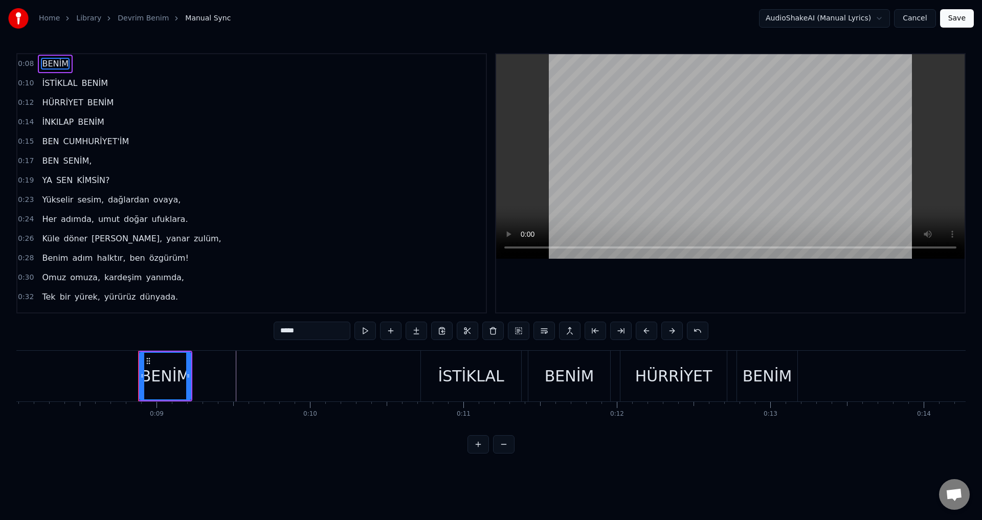
drag, startPoint x: 161, startPoint y: 385, endPoint x: 176, endPoint y: 386, distance: 15.4
click at [161, 385] on div "BENİM" at bounding box center [166, 376] width 50 height 23
type input "********"
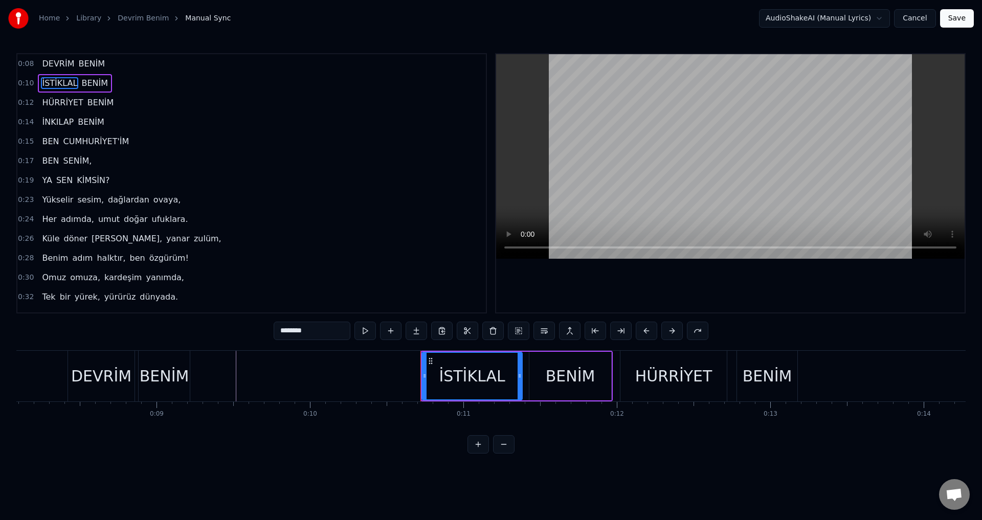
drag, startPoint x: 188, startPoint y: 328, endPoint x: 89, endPoint y: 328, distance: 99.2
click at [89, 328] on div "0:08 DEVRİM BENİM 0:10 İSTİKLAL BENİM 0:12 HÜRRİYET BENİM 0:14 İNKILAP BENİM 0:…" at bounding box center [490, 253] width 949 height 401
drag, startPoint x: 391, startPoint y: 409, endPoint x: 374, endPoint y: 411, distance: 17.5
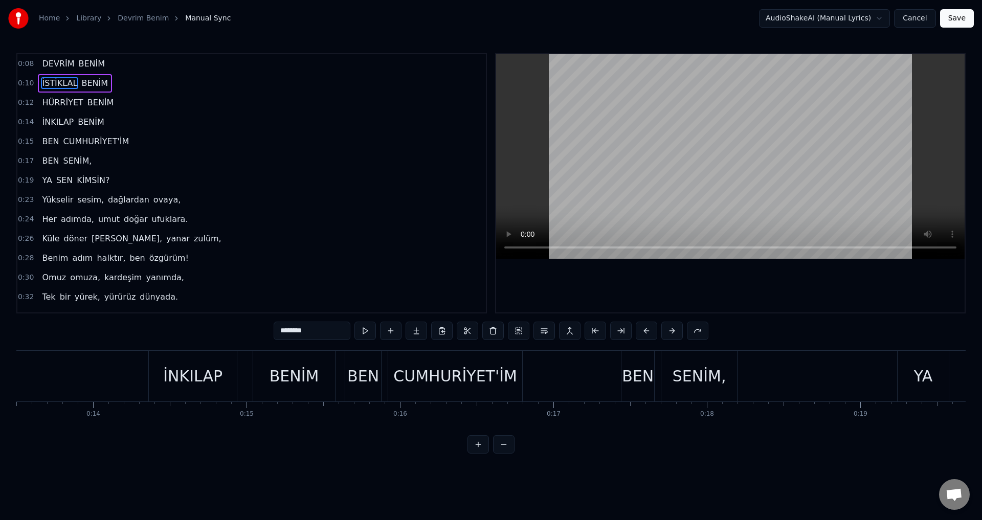
click at [158, 419] on div "DEVRİM BENİM İSTİKLAL BENİM HÜRRİYET BENİM İNKILAP BENİM BEN CUMHURİYET'İM BEN …" at bounding box center [490, 388] width 949 height 77
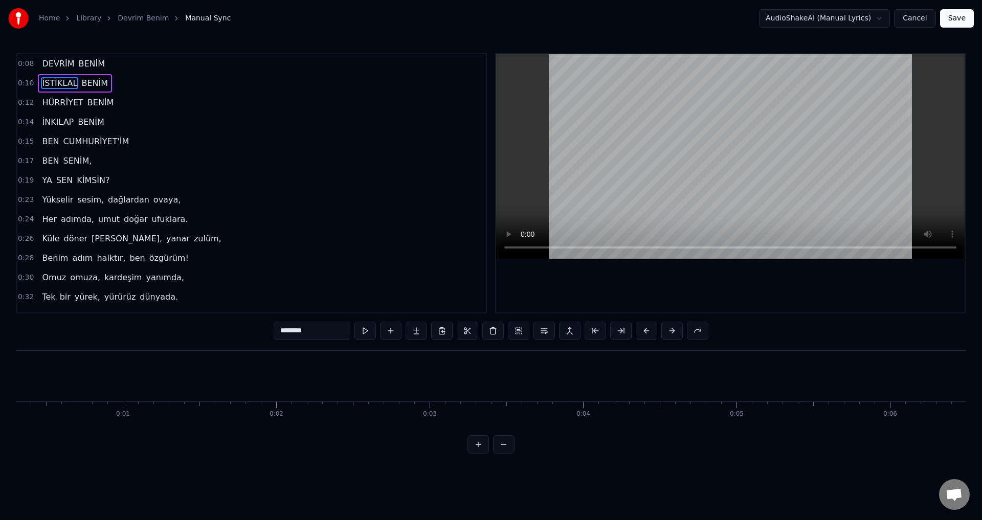
scroll to position [0, 0]
drag, startPoint x: 171, startPoint y: 343, endPoint x: 195, endPoint y: 355, distance: 27.2
click at [196, 354] on div "0:08 DEVRİM BENİM 0:10 İSTİKLAL BENİM 0:12 HÜRRİYET BENİM 0:14 İNKILAP BENİM 0:…" at bounding box center [490, 253] width 949 height 401
drag, startPoint x: 185, startPoint y: 366, endPoint x: 592, endPoint y: 374, distance: 407.8
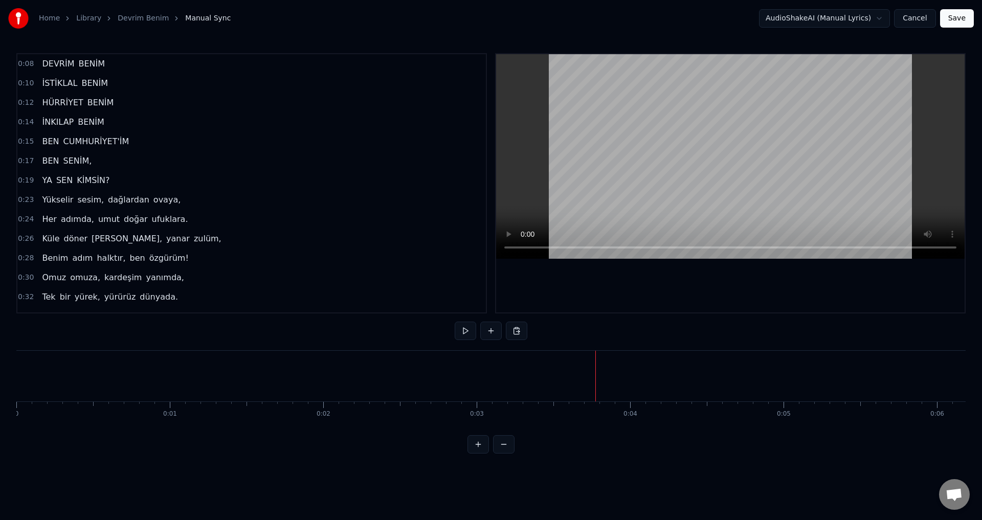
drag, startPoint x: 487, startPoint y: 385, endPoint x: 314, endPoint y: 384, distance: 172.9
click at [706, 102] on video at bounding box center [730, 156] width 469 height 205
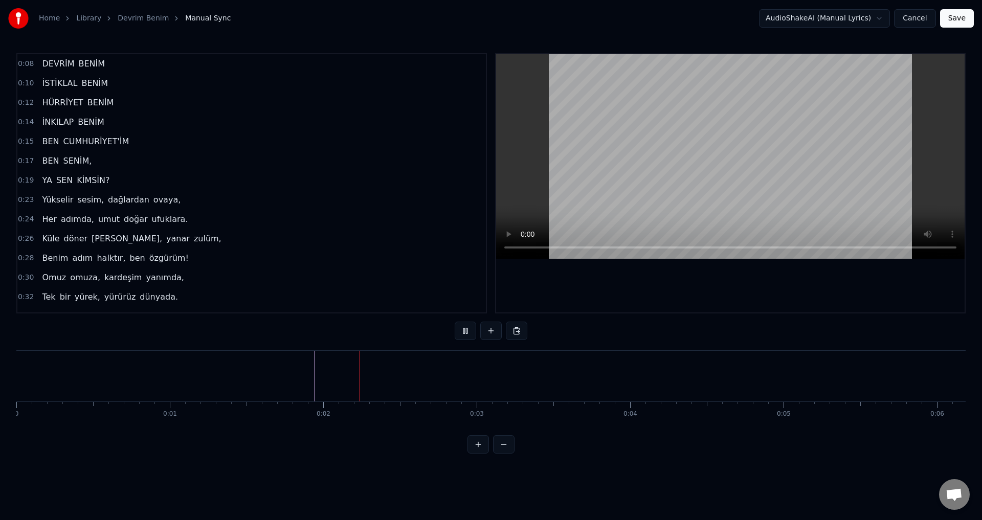
click at [657, 109] on video at bounding box center [730, 156] width 469 height 205
click at [44, 63] on span "DEVRİM" at bounding box center [58, 64] width 34 height 12
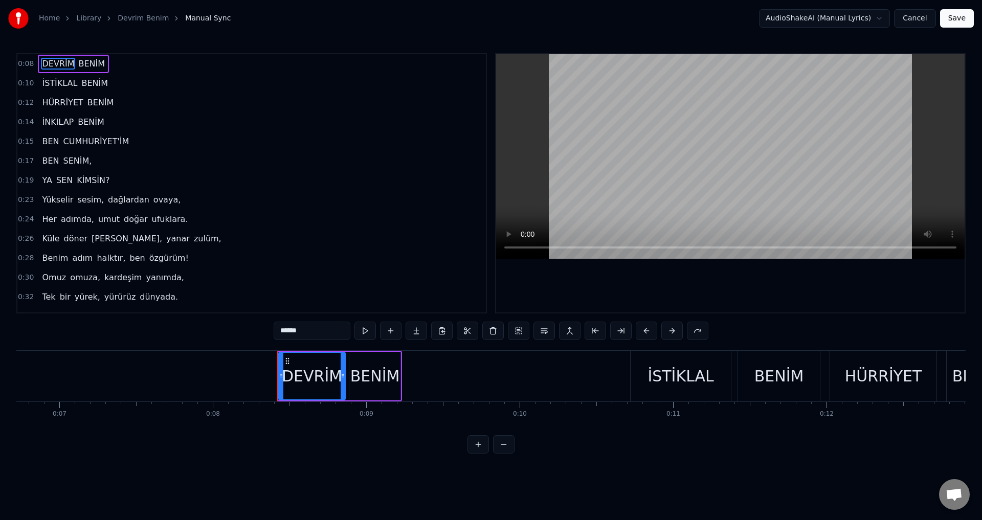
scroll to position [0, 1241]
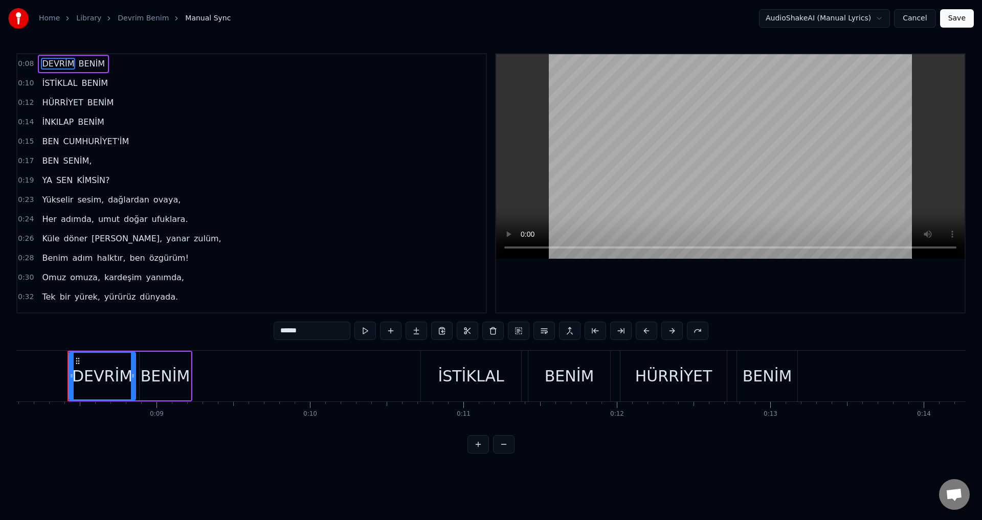
drag, startPoint x: 727, startPoint y: 205, endPoint x: 727, endPoint y: 220, distance: 15.3
click at [727, 220] on video at bounding box center [730, 156] width 469 height 205
click at [719, 188] on video at bounding box center [730, 156] width 469 height 205
click at [601, 332] on button at bounding box center [595, 331] width 21 height 18
click at [624, 330] on button at bounding box center [620, 331] width 21 height 18
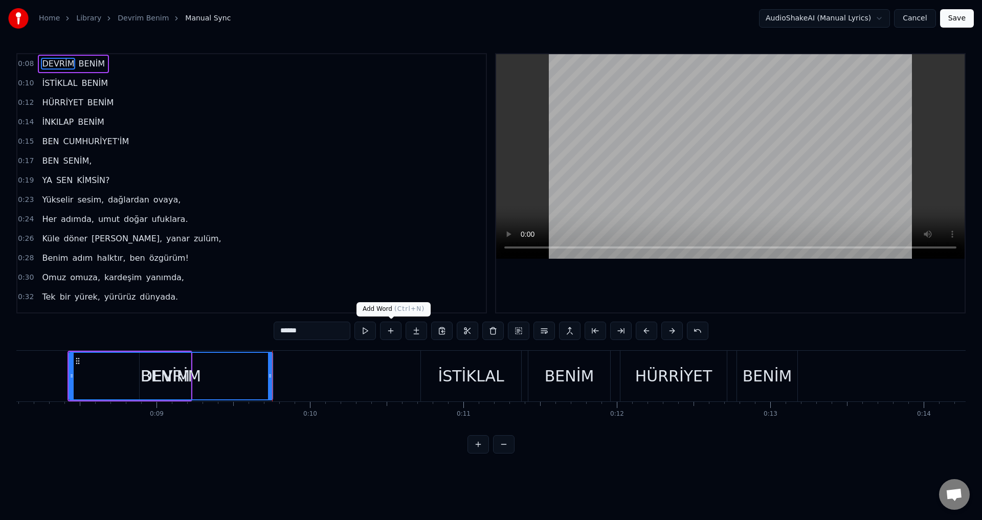
click at [392, 330] on button at bounding box center [390, 331] width 21 height 18
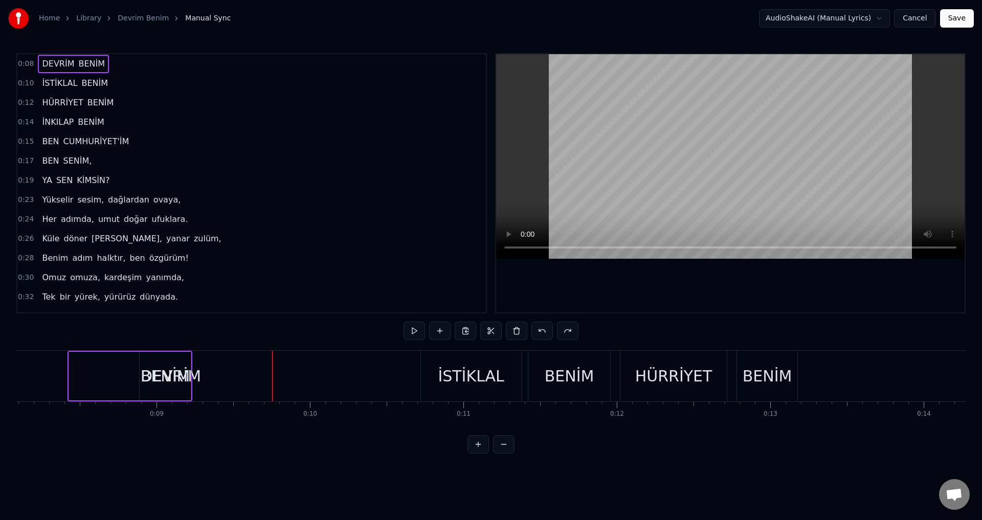
click at [168, 367] on div "BENİM" at bounding box center [166, 376] width 50 height 23
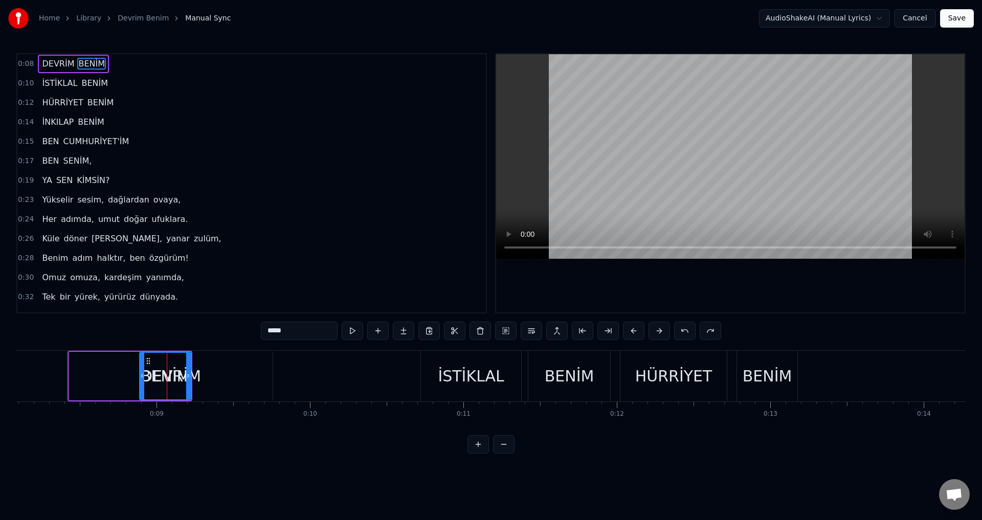
drag, startPoint x: 257, startPoint y: 414, endPoint x: 201, endPoint y: 408, distance: 56.2
drag, startPoint x: 195, startPoint y: 408, endPoint x: 221, endPoint y: 360, distance: 54.5
click at [917, 20] on button "Cancel" at bounding box center [914, 18] width 41 height 18
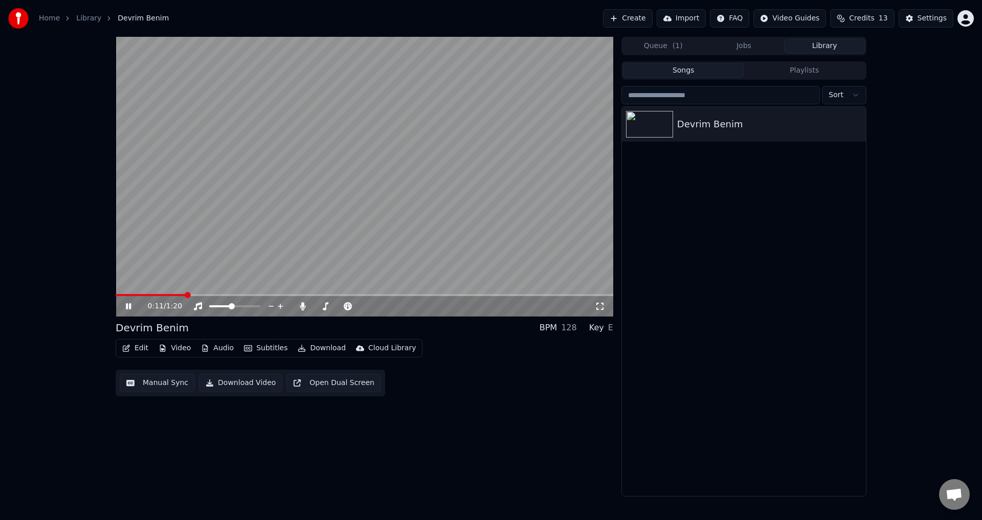
click at [300, 204] on video at bounding box center [365, 177] width 498 height 280
